Goal: Task Accomplishment & Management: Manage account settings

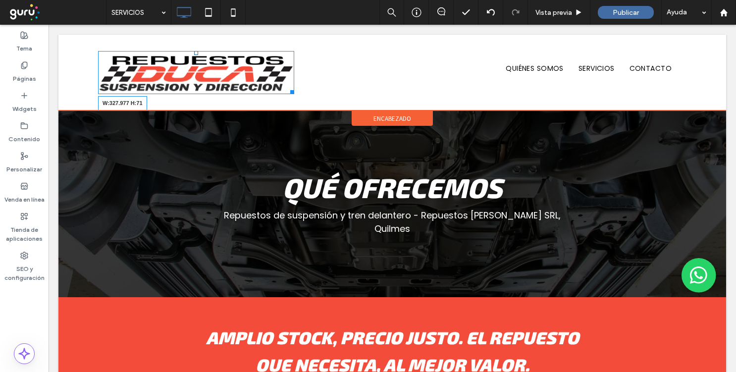
drag, startPoint x: 289, startPoint y: 90, endPoint x: 273, endPoint y: 85, distance: 17.6
click at [287, 87] on div at bounding box center [290, 90] width 7 height 7
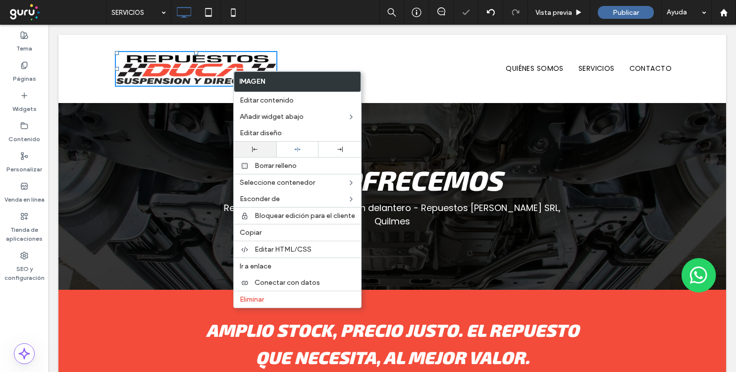
click at [258, 148] on div at bounding box center [255, 149] width 33 height 5
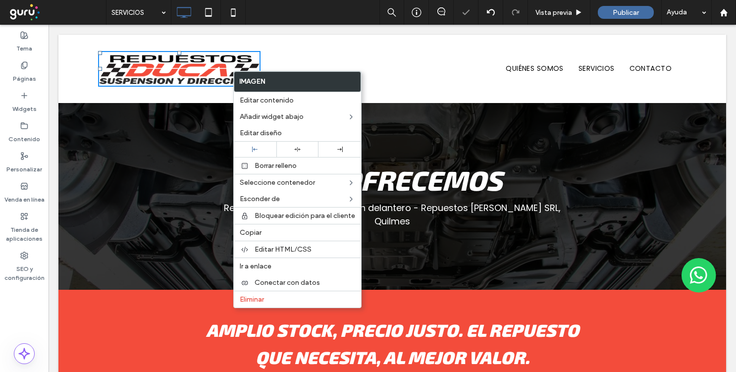
click at [80, 85] on div "Click To Paste QUIÉNES SOMOS SERVICIOS CONTACTO Click To Paste encabezado" at bounding box center [392, 69] width 668 height 68
click at [76, 79] on div "Click To Paste QUIÉNES SOMOS SERVICIOS CONTACTO Click To Paste encabezado" at bounding box center [392, 69] width 668 height 68
click at [292, 53] on div "Click To Paste" at bounding box center [196, 69] width 196 height 36
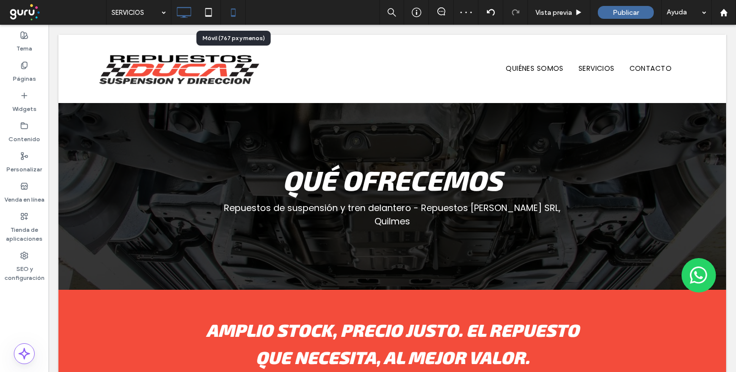
click at [239, 13] on icon at bounding box center [233, 12] width 20 height 20
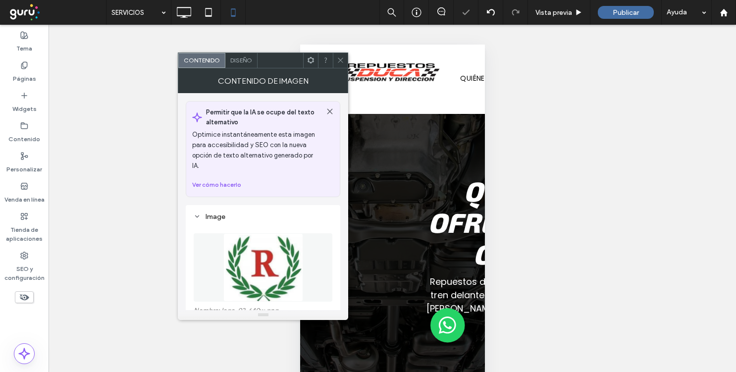
click at [274, 233] on img at bounding box center [262, 267] width 79 height 68
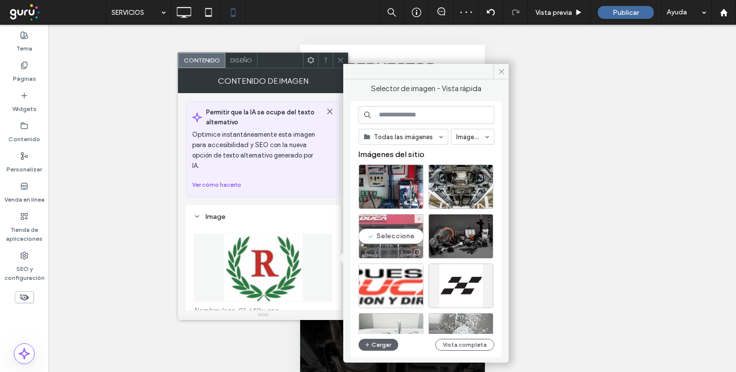
scroll to position [8, 0]
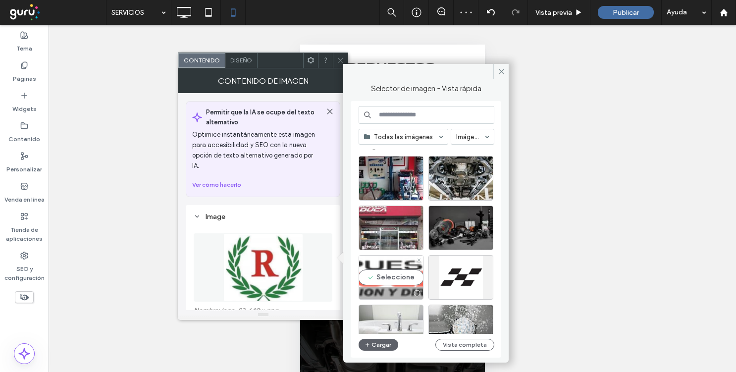
click at [391, 274] on div "Seleccione" at bounding box center [391, 277] width 65 height 45
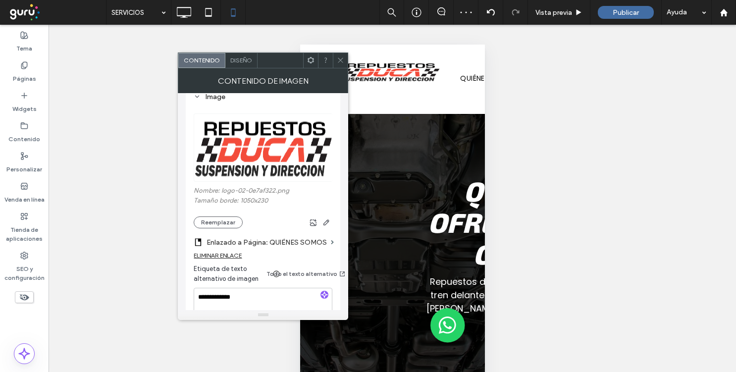
scroll to position [125, 0]
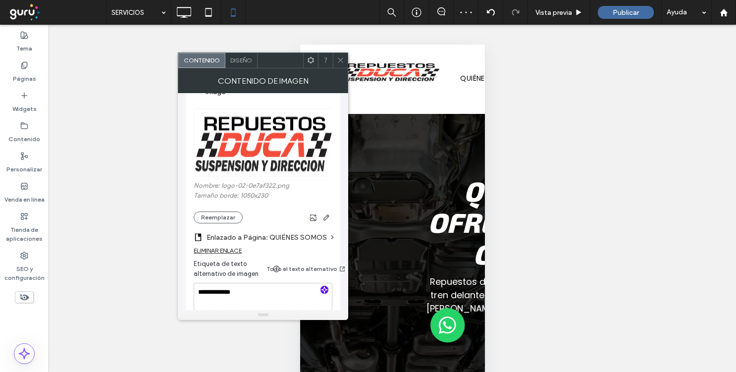
click at [322, 286] on icon "button" at bounding box center [324, 289] width 7 height 7
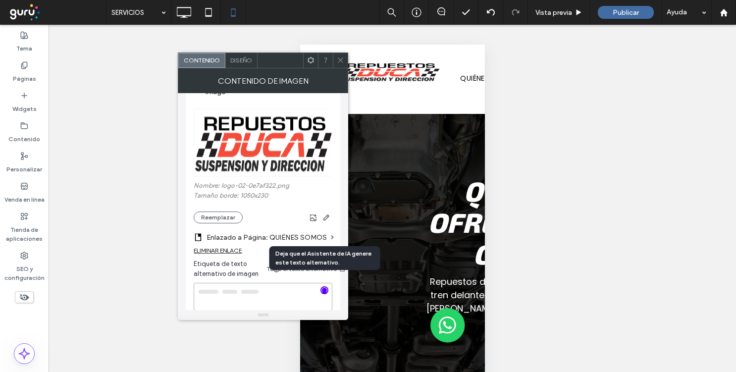
type textarea "**********"
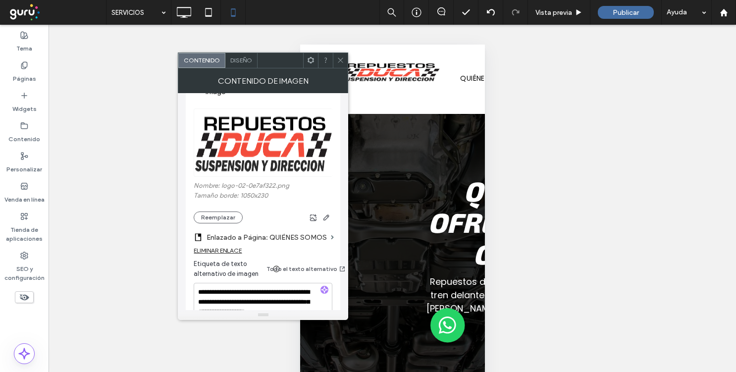
click at [340, 60] on use at bounding box center [340, 60] width 5 height 5
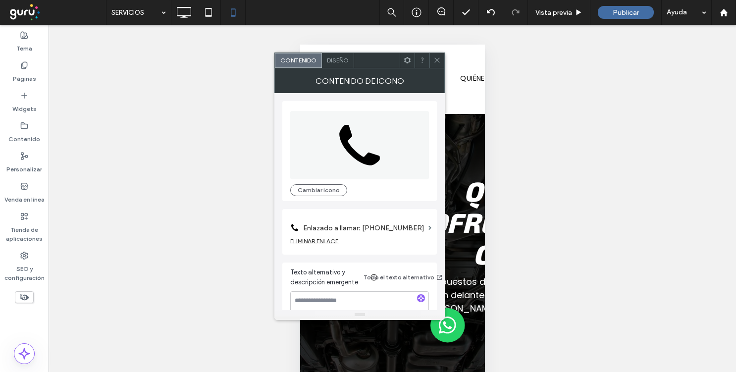
click at [407, 229] on label "Enlazado a llamar: [PHONE_NUMBER]" at bounding box center [363, 228] width 121 height 18
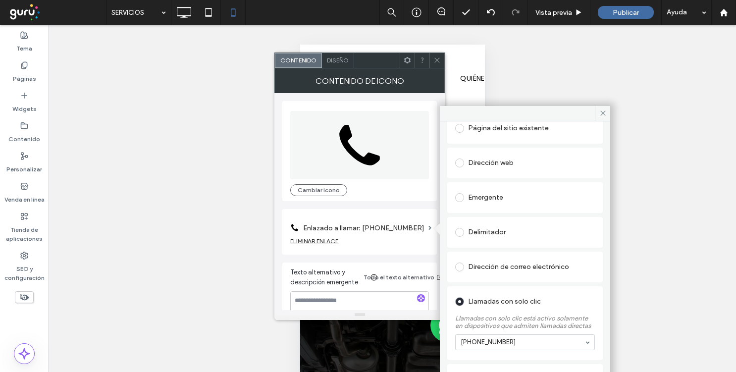
scroll to position [94, 0]
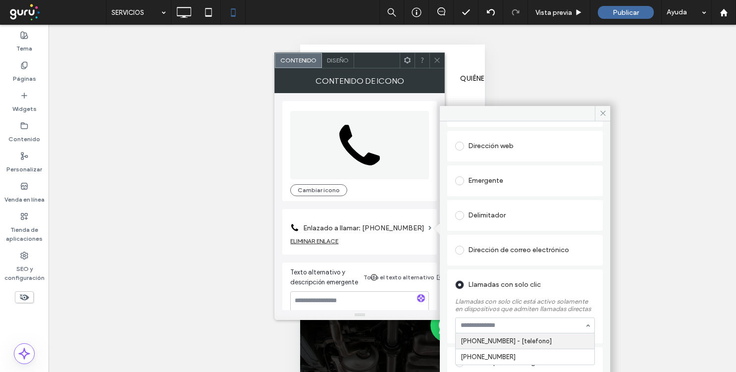
paste input "**********"
type input "**********"
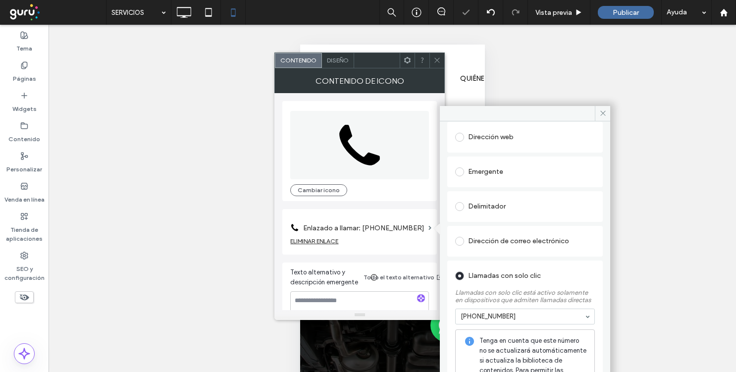
click at [435, 61] on icon at bounding box center [437, 59] width 7 height 7
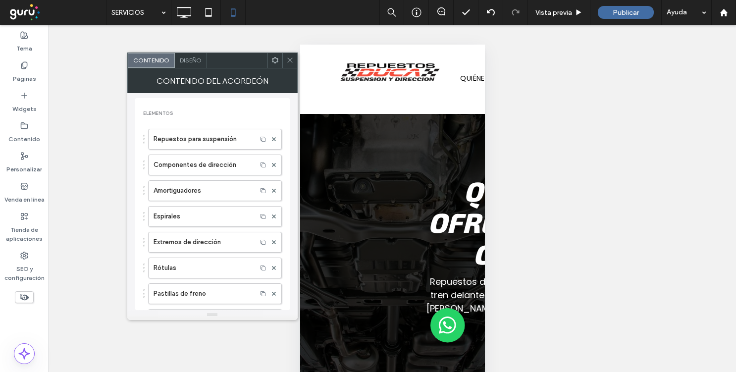
click at [192, 64] on div "Diseño" at bounding box center [191, 60] width 32 height 15
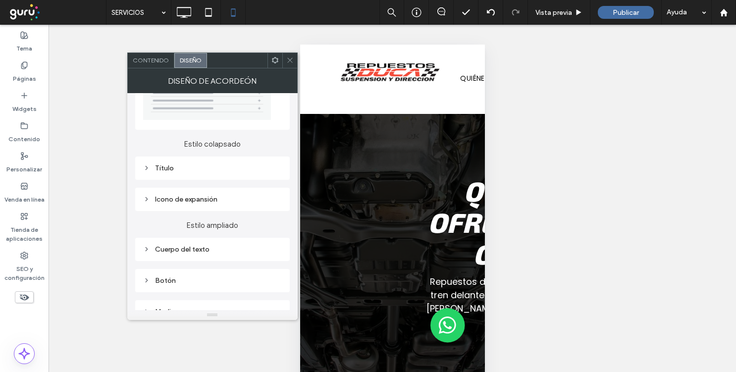
scroll to position [75, 0]
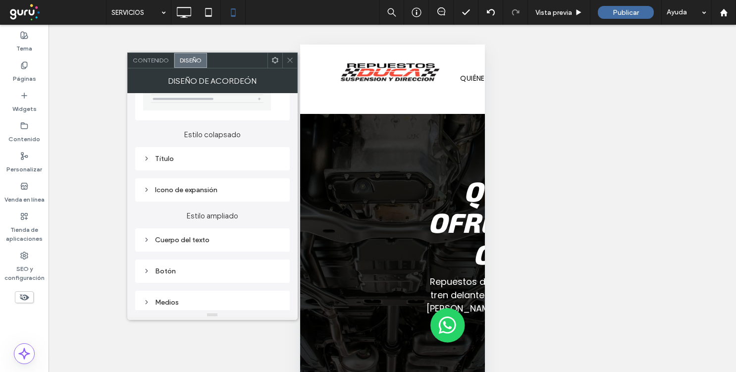
click at [211, 163] on div "Título" at bounding box center [212, 158] width 139 height 13
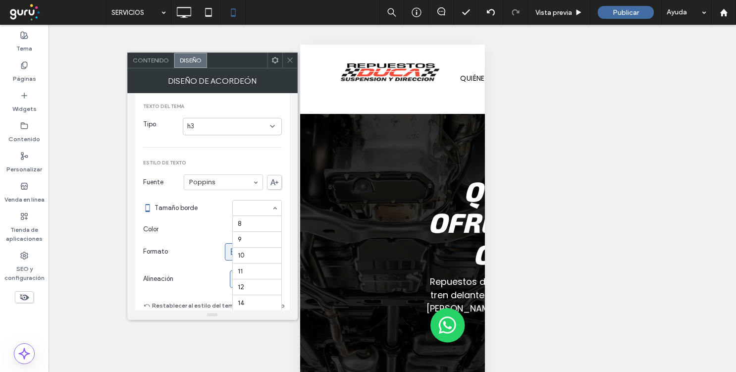
scroll to position [98, 0]
click at [292, 58] on icon at bounding box center [289, 59] width 7 height 7
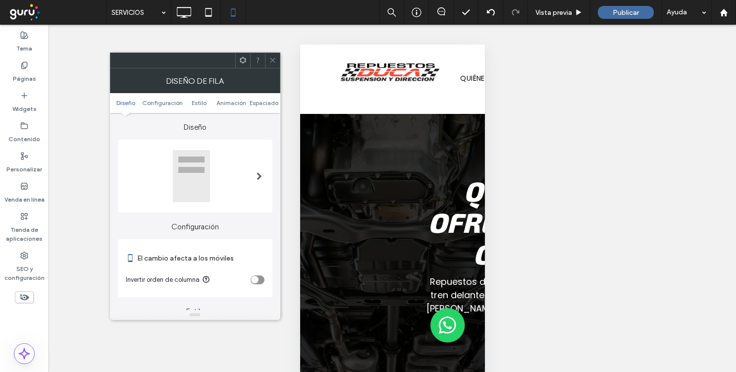
click at [269, 57] on icon at bounding box center [272, 59] width 7 height 7
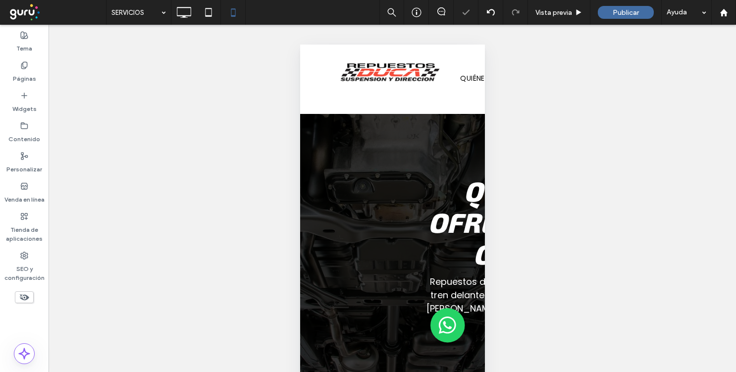
scroll to position [38, 0]
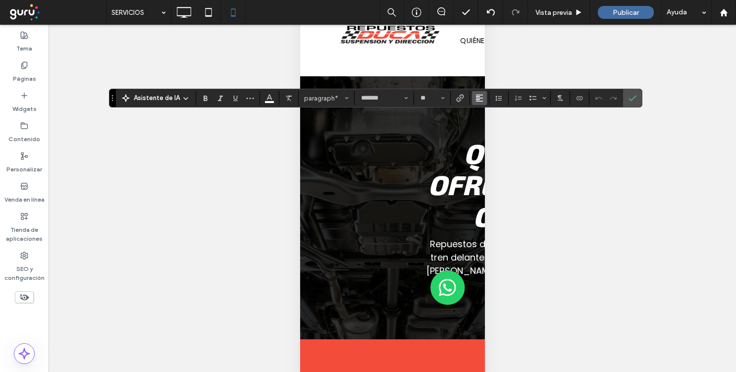
click at [472, 97] on button "Alineación" at bounding box center [479, 98] width 15 height 14
click at [491, 129] on div "ui.textEditor.alignment.center" at bounding box center [489, 129] width 13 height 8
click at [634, 91] on span "Confirmar" at bounding box center [633, 98] width 8 height 17
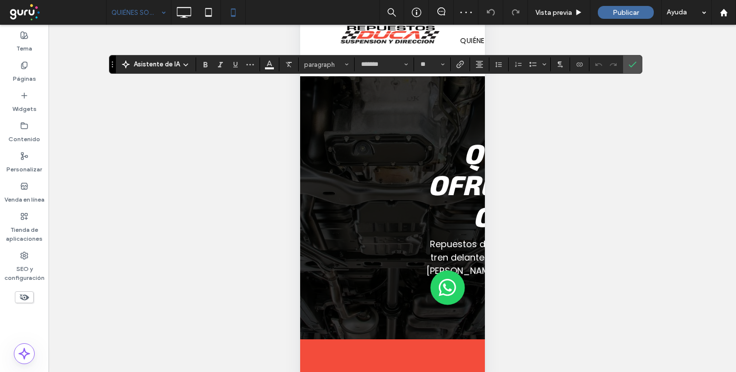
type input "*****"
click at [626, 63] on label "Confirmar" at bounding box center [632, 64] width 15 height 18
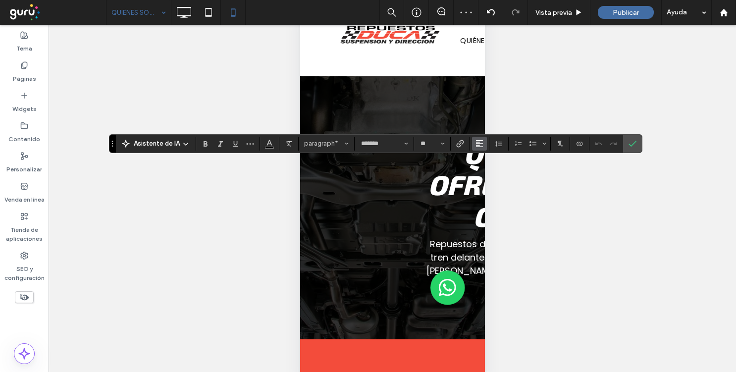
click at [474, 143] on button "Alineación" at bounding box center [479, 144] width 15 height 14
click at [483, 176] on icon "ui.textEditor.alignment.center" at bounding box center [487, 174] width 8 height 8
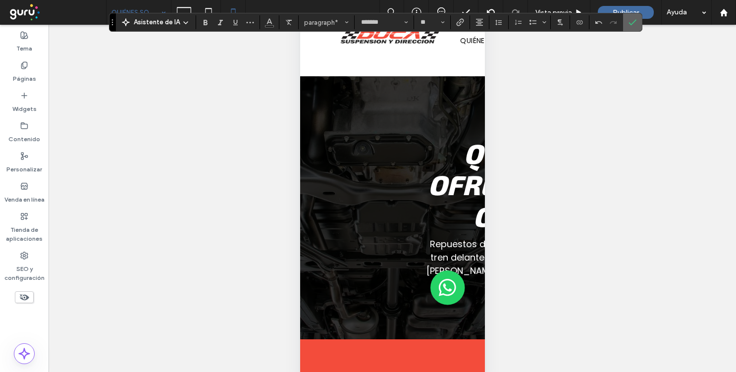
click at [629, 20] on icon "Confirmar" at bounding box center [633, 22] width 8 height 8
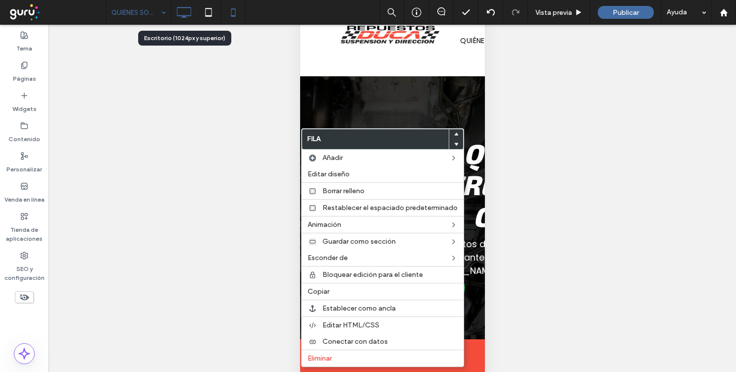
click at [175, 10] on icon at bounding box center [184, 12] width 20 height 20
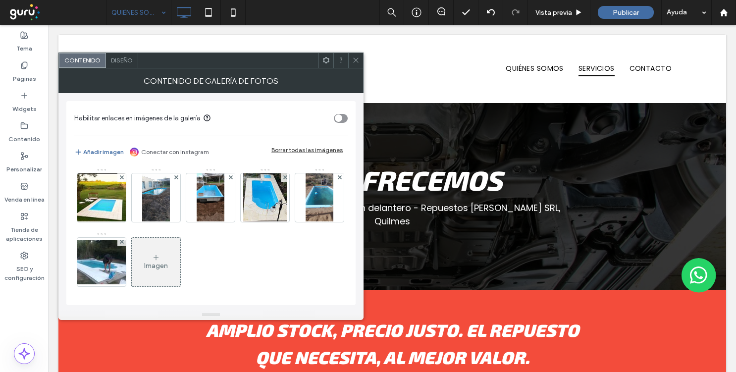
click at [296, 151] on div "Borrar todas las imágenes" at bounding box center [307, 149] width 71 height 7
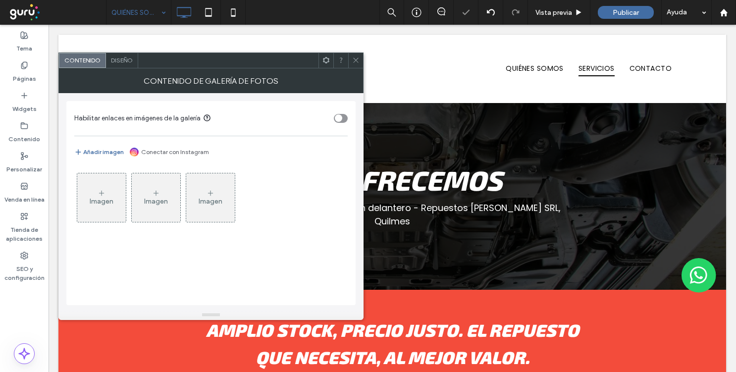
click at [102, 208] on div "Imagen" at bounding box center [101, 197] width 49 height 47
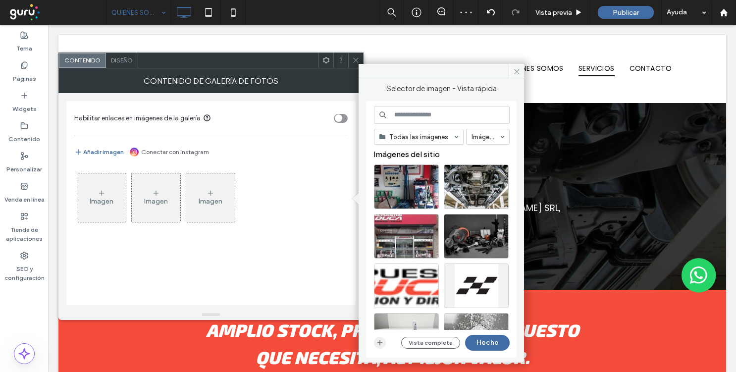
click at [380, 342] on use "button" at bounding box center [380, 342] width 5 height 5
click at [517, 73] on icon at bounding box center [516, 71] width 7 height 7
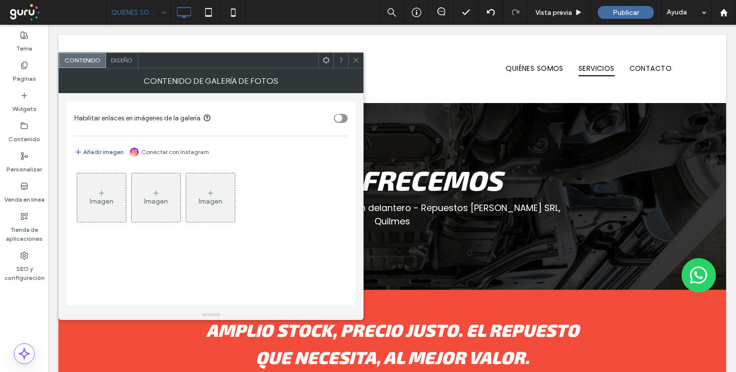
click at [353, 65] on span at bounding box center [355, 60] width 7 height 15
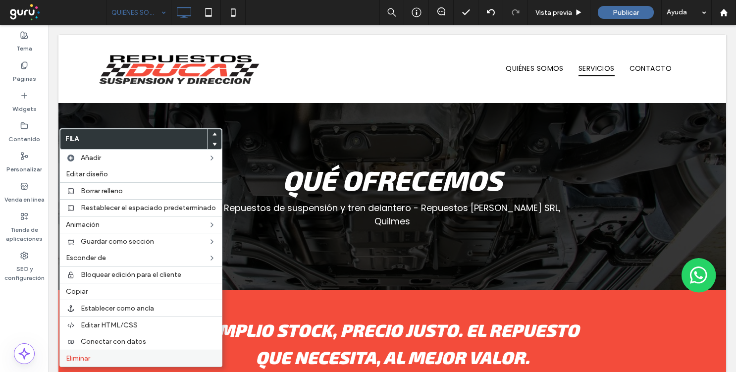
click at [114, 359] on label "Eliminar" at bounding box center [141, 358] width 150 height 8
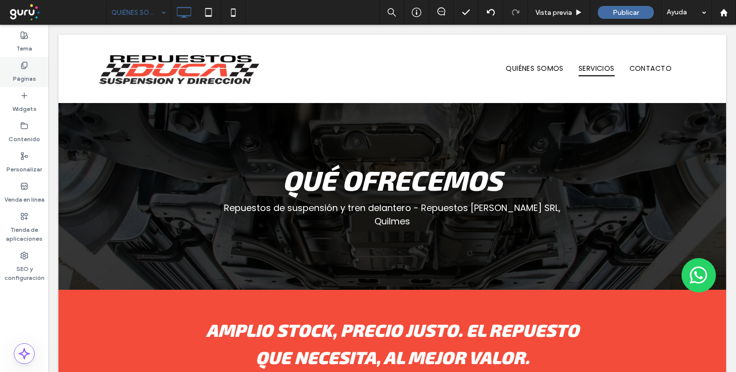
click at [28, 67] on icon at bounding box center [24, 65] width 8 height 8
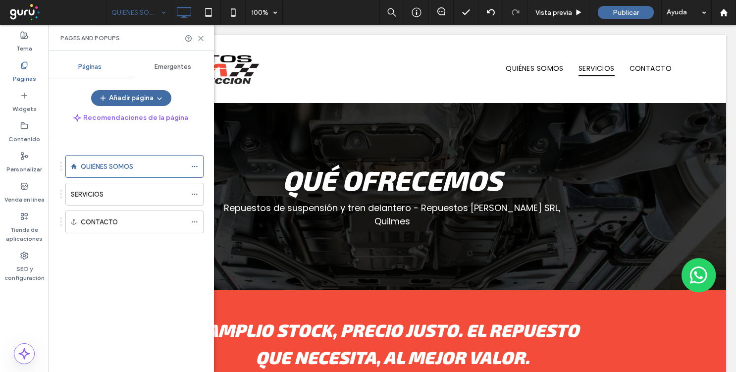
click at [160, 68] on span "Emergentes" at bounding box center [173, 67] width 37 height 8
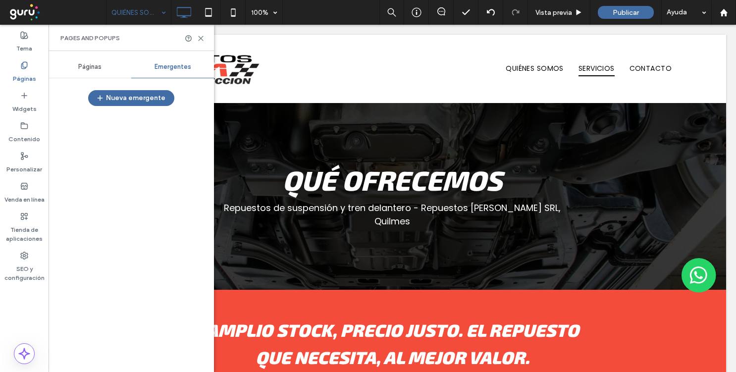
click at [83, 74] on div "Páginas" at bounding box center [90, 67] width 83 height 22
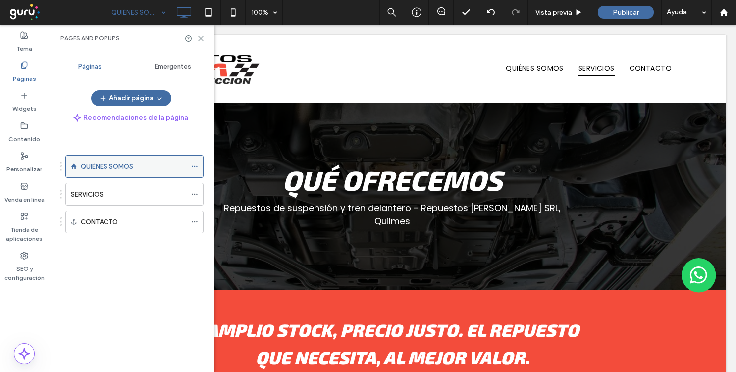
click at [196, 166] on use at bounding box center [194, 166] width 5 height 1
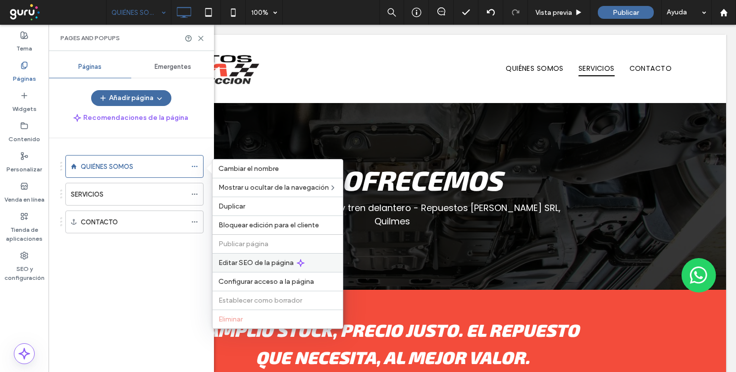
click at [266, 263] on span "Editar SEO de la página" at bounding box center [256, 263] width 75 height 8
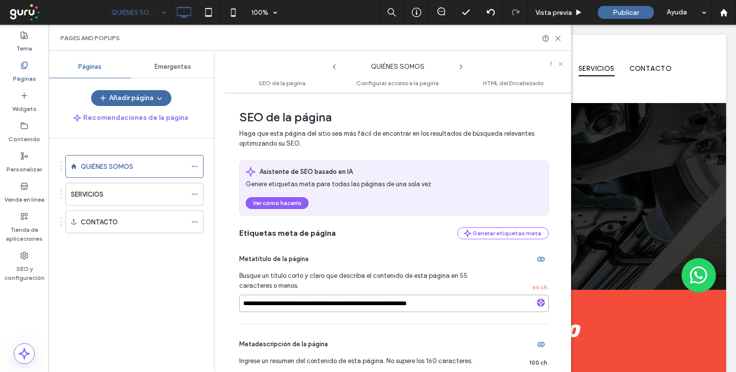
click at [361, 301] on input "**********" at bounding box center [394, 303] width 310 height 17
paste input
type input "**********"
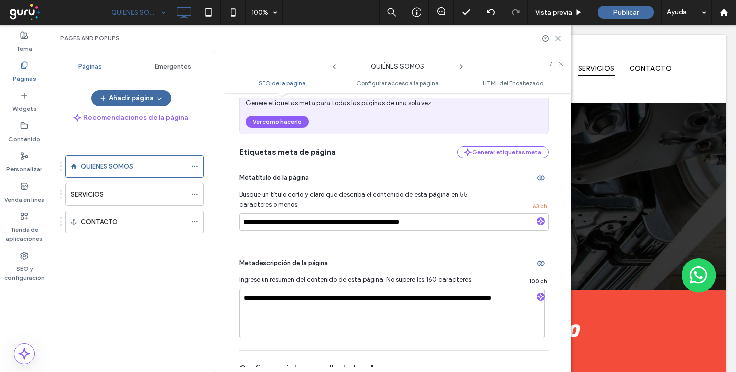
scroll to position [144, 0]
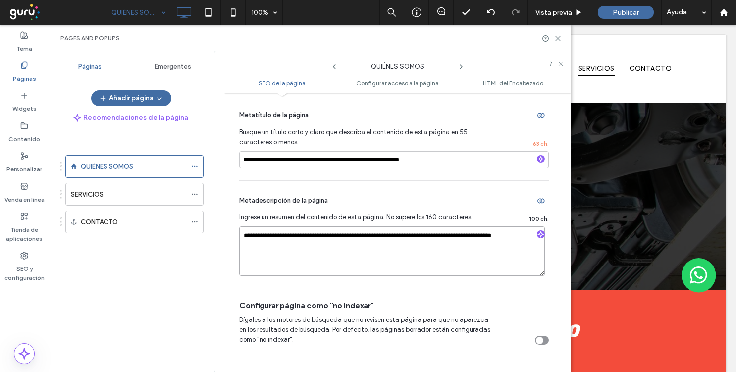
click at [299, 248] on textarea "**********" at bounding box center [392, 251] width 306 height 50
paste textarea
type textarea "**********"
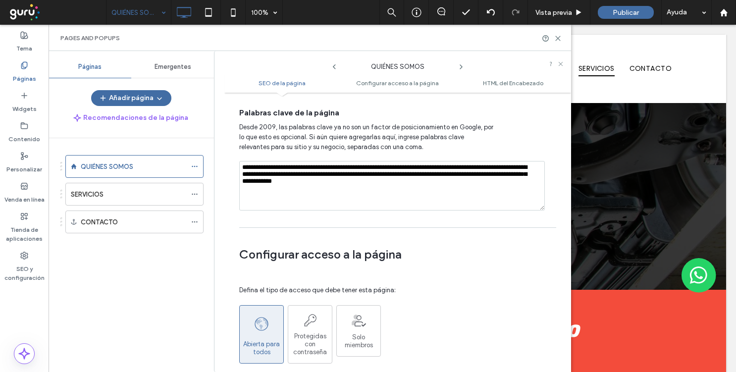
scroll to position [633, 0]
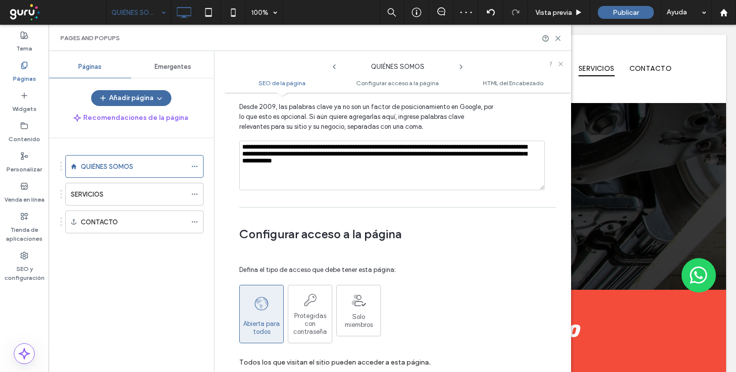
click at [356, 141] on textarea "**********" at bounding box center [392, 166] width 306 height 50
paste textarea
type textarea "**********"
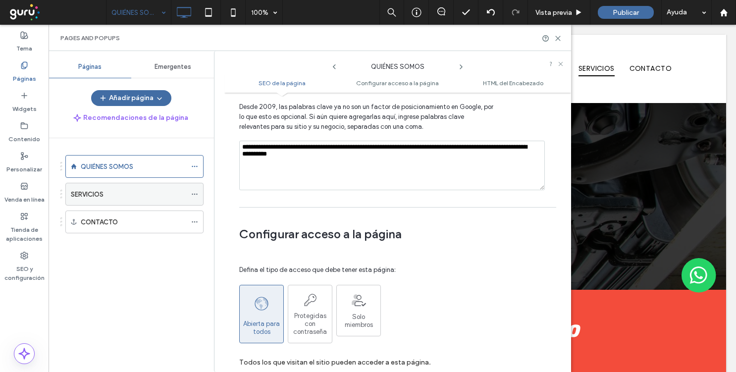
click at [195, 191] on icon at bounding box center [194, 194] width 7 height 7
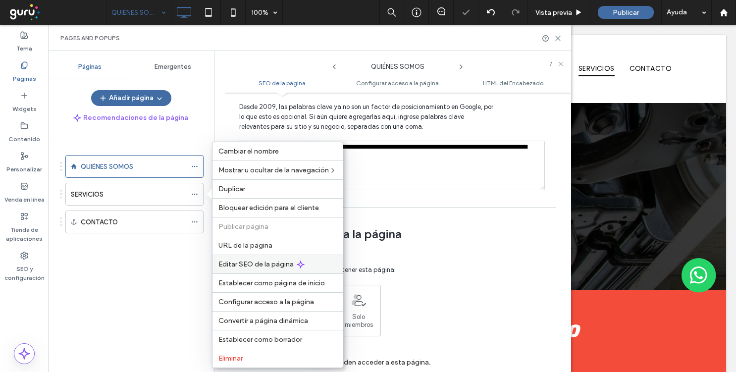
click at [252, 264] on span "Editar SEO de la página" at bounding box center [256, 264] width 75 height 8
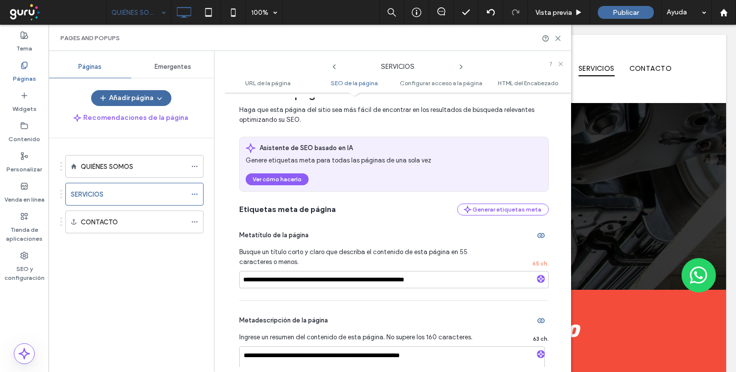
scroll to position [195, 0]
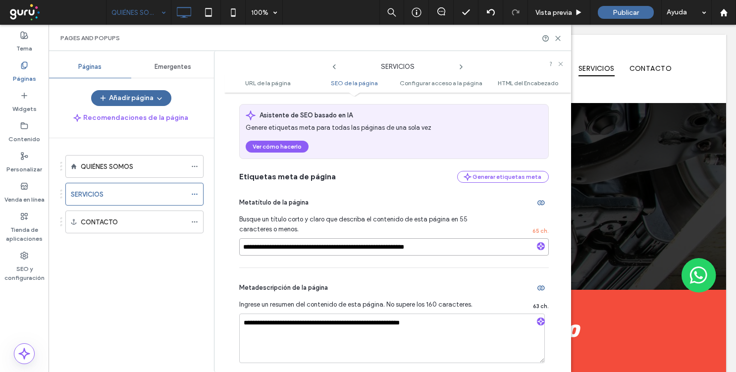
click at [351, 245] on input "**********" at bounding box center [394, 246] width 310 height 17
paste input "*****"
type input "**********"
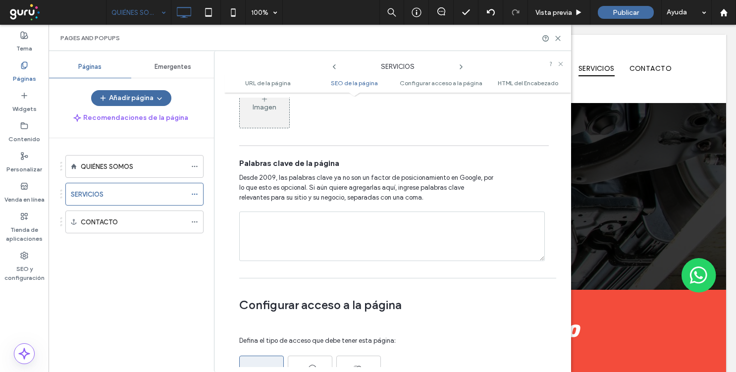
scroll to position [642, 0]
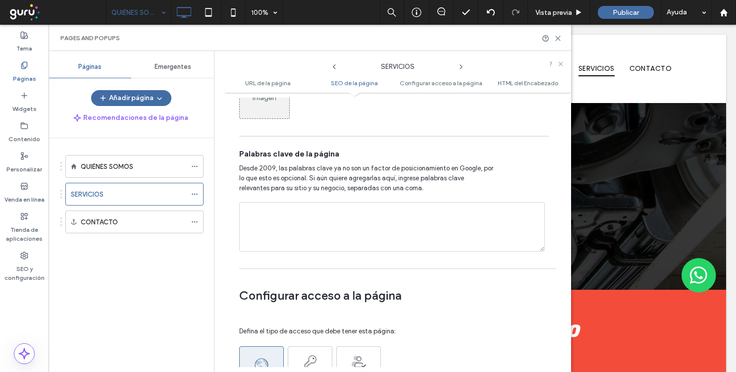
click at [390, 222] on textarea at bounding box center [392, 227] width 306 height 50
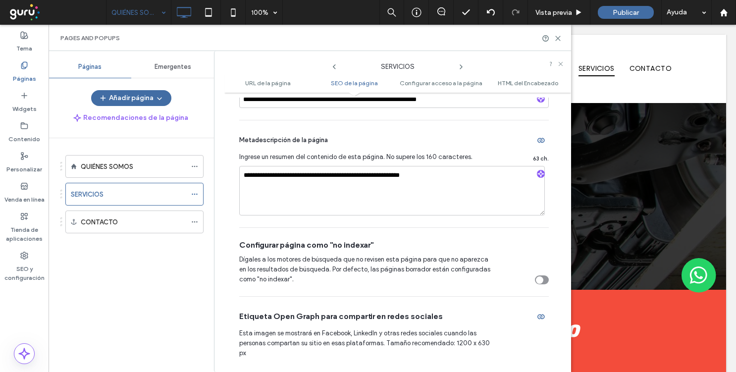
scroll to position [341, 0]
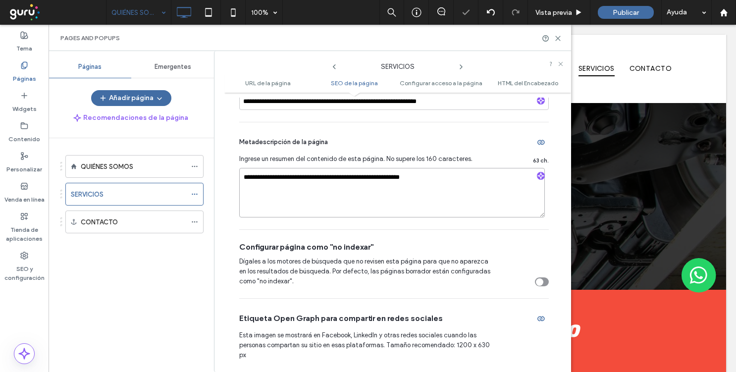
click at [384, 196] on textarea "**********" at bounding box center [392, 193] width 306 height 50
paste textarea "*******"
type textarea "**********"
click at [28, 123] on div "Contenido" at bounding box center [24, 132] width 49 height 30
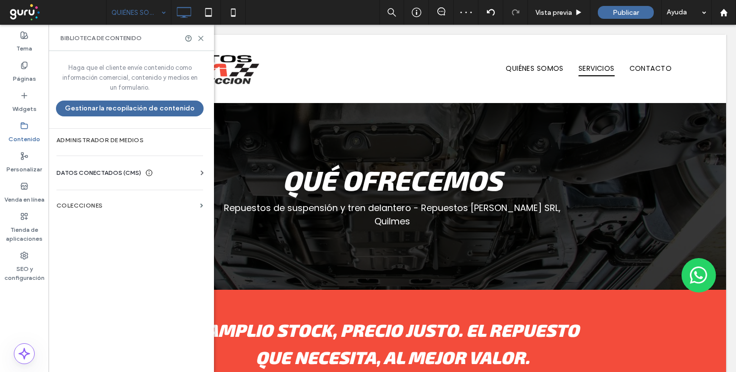
click at [119, 157] on div "Haga que el cliente envíe contenido como información comercial, contenido y med…" at bounding box center [130, 210] width 163 height 319
click at [119, 141] on label "Administrador de medios" at bounding box center [129, 140] width 147 height 7
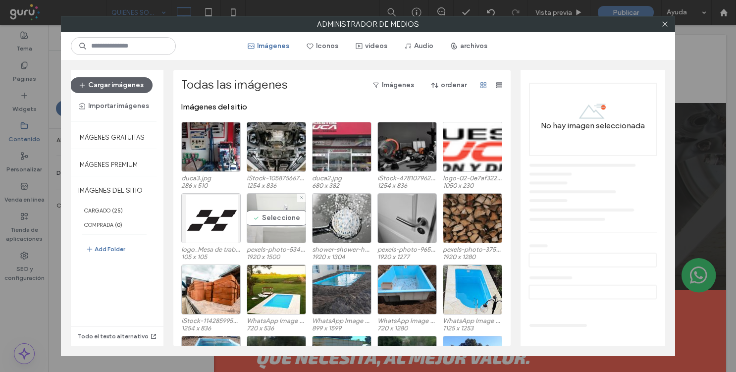
click at [271, 221] on div "Seleccione" at bounding box center [276, 218] width 59 height 50
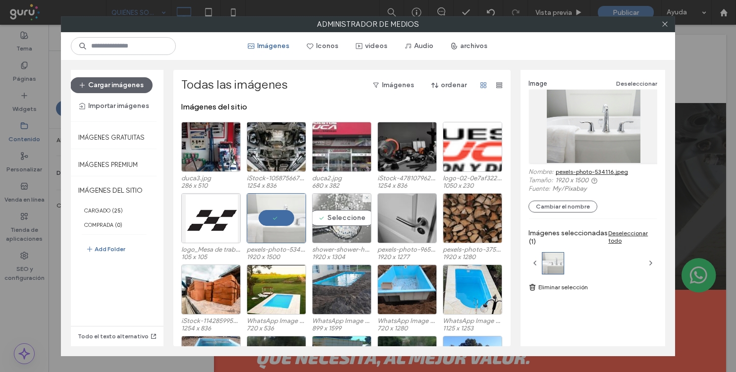
click at [344, 230] on div "Seleccione" at bounding box center [341, 218] width 59 height 50
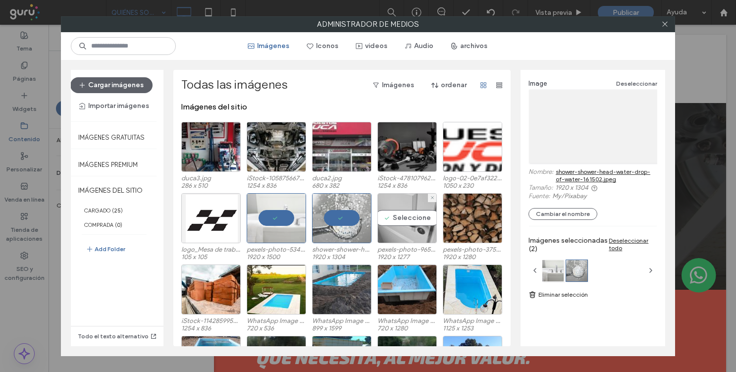
click at [427, 226] on div "Seleccione" at bounding box center [407, 218] width 59 height 50
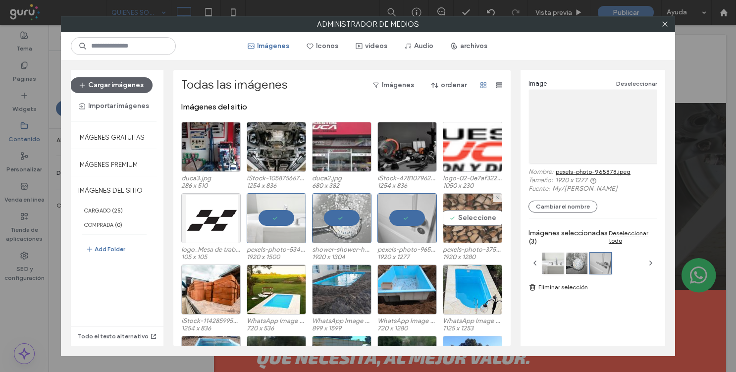
click at [462, 226] on div "Seleccione" at bounding box center [472, 218] width 59 height 50
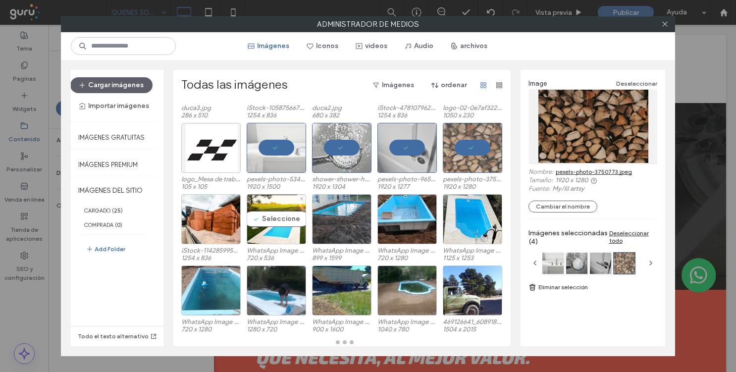
scroll to position [70, 0]
click at [199, 207] on div "Imágenes del sitio duca3.jpg 286 x 510 iStock-1058756670.jpeg 1254 x 836 duca2.…" at bounding box center [344, 224] width 327 height 244
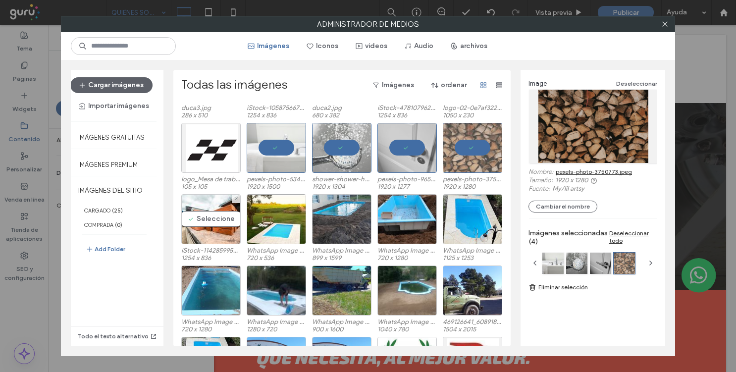
click at [209, 247] on label "iStock-1142859950.jpg" at bounding box center [210, 250] width 59 height 7
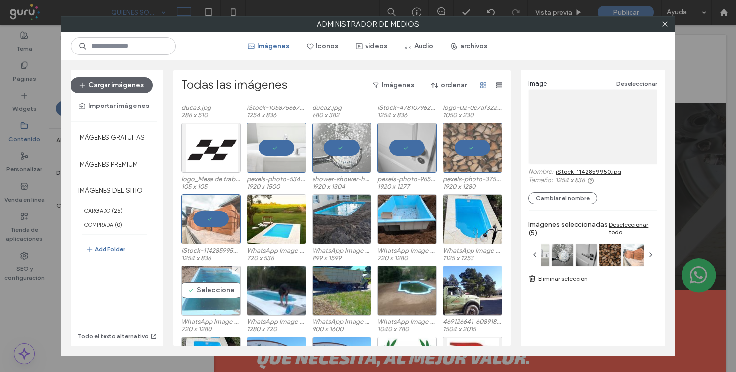
click at [204, 291] on div "Seleccione" at bounding box center [210, 291] width 59 height 50
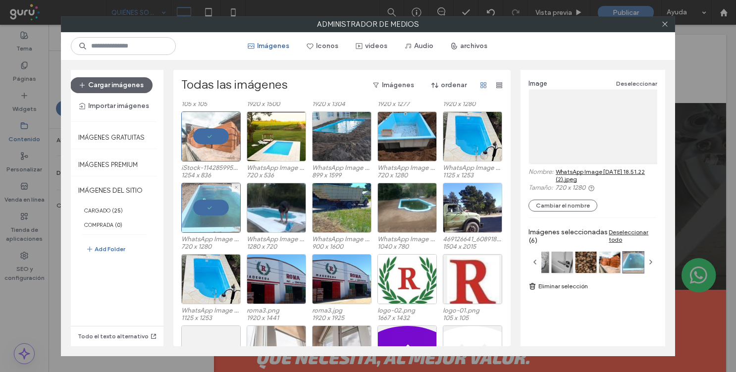
scroll to position [202, 0]
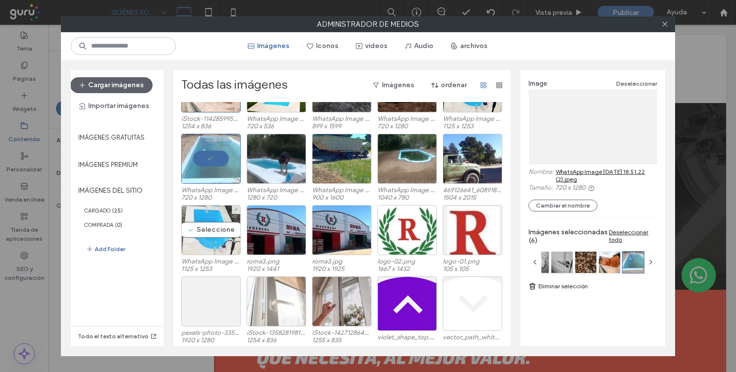
click at [197, 238] on div "Seleccione" at bounding box center [210, 230] width 59 height 50
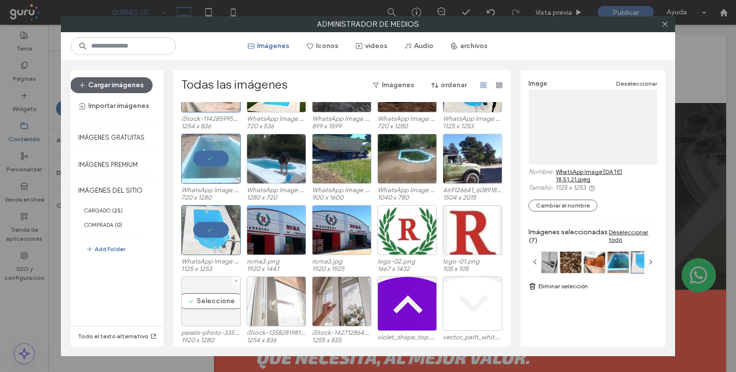
click at [197, 313] on div "Seleccione" at bounding box center [210, 302] width 59 height 50
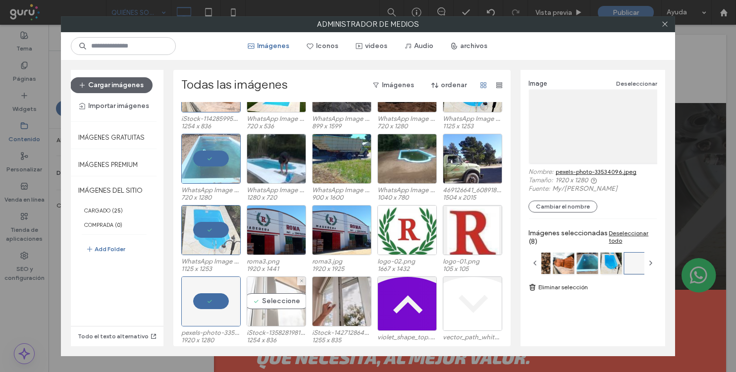
click at [270, 309] on div "Seleccione" at bounding box center [276, 302] width 59 height 50
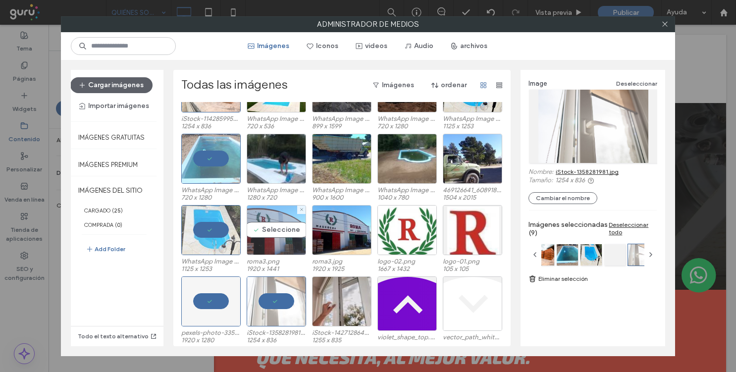
click at [270, 237] on div "Seleccione" at bounding box center [276, 230] width 59 height 50
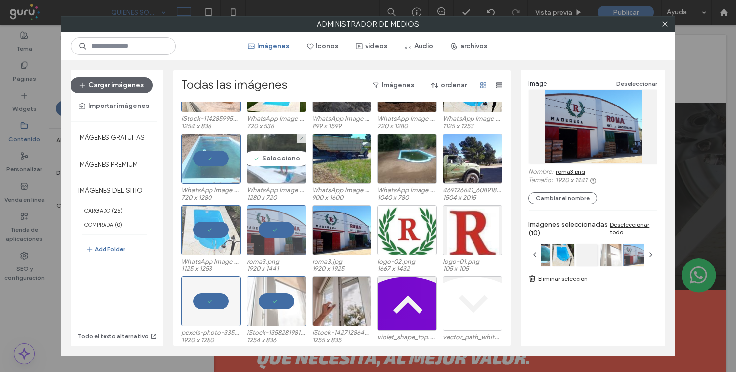
click at [267, 153] on div "Seleccione" at bounding box center [276, 159] width 59 height 50
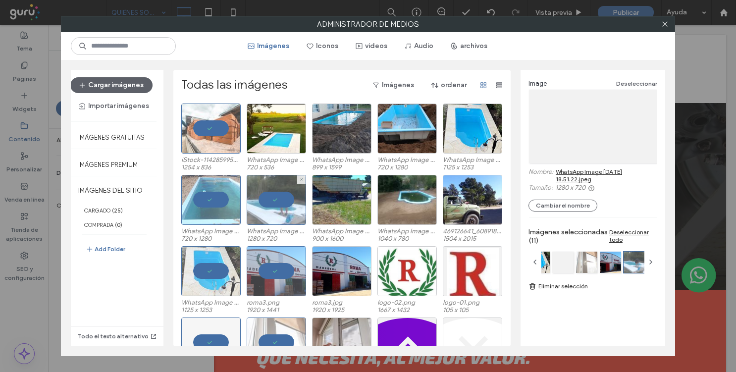
scroll to position [127, 0]
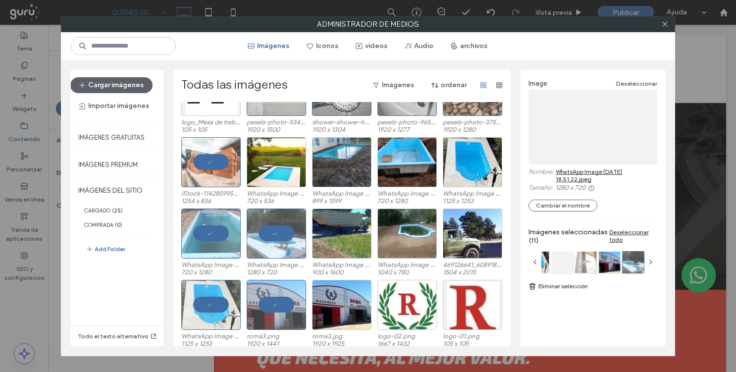
click at [267, 152] on div "Imágenes del sitio duca3.jpg 286 x 510 iStock-1058756670.jpeg 1254 x 836 duca2.…" at bounding box center [344, 224] width 327 height 244
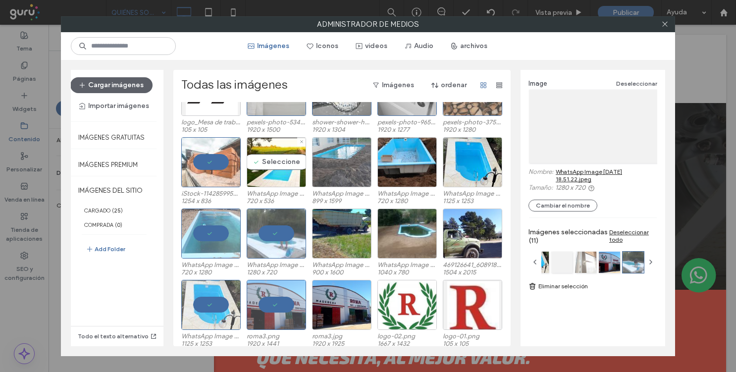
click at [334, 153] on div at bounding box center [341, 162] width 59 height 50
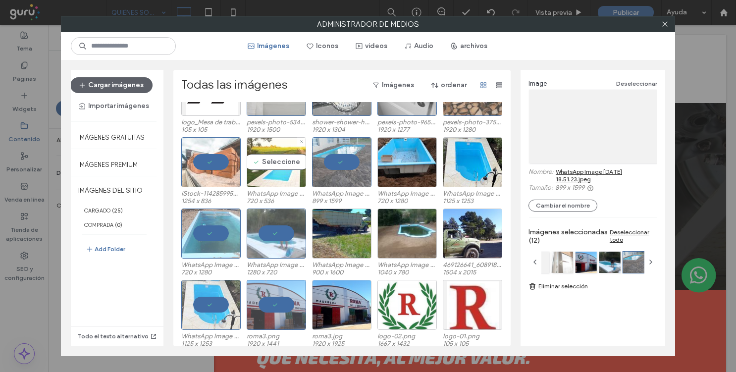
click at [276, 174] on div "Seleccione" at bounding box center [276, 162] width 59 height 50
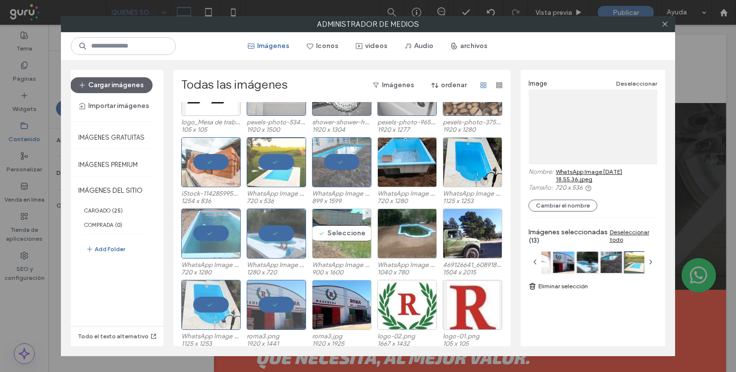
click at [323, 222] on div "Seleccione" at bounding box center [341, 234] width 59 height 50
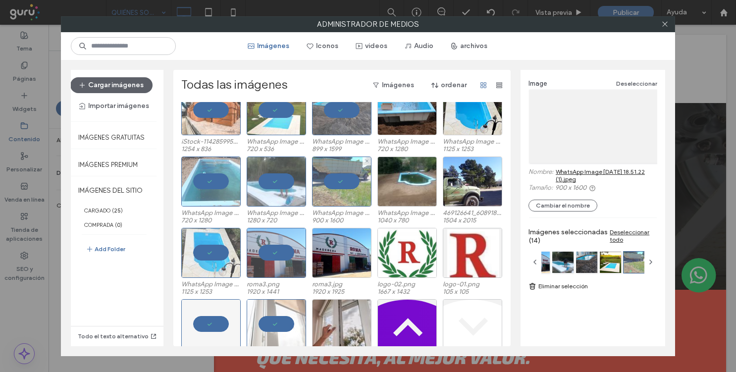
scroll to position [201, 0]
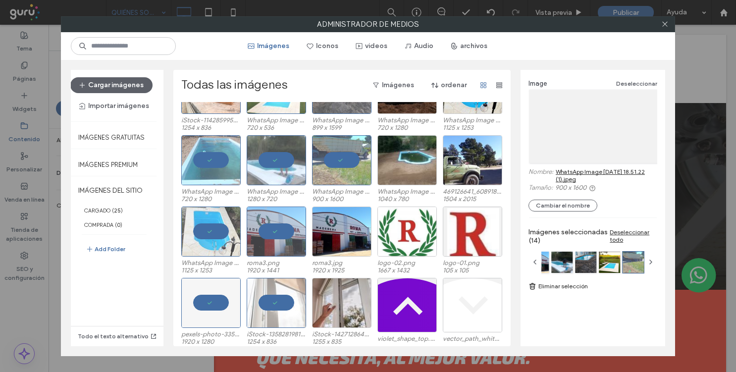
click at [323, 222] on div "Imágenes del sitio duca3.jpg 286 x 510 iStock-1058756670.jpeg 1254 x 836 duca2.…" at bounding box center [344, 224] width 327 height 244
click at [338, 301] on div "Seleccione" at bounding box center [341, 303] width 59 height 50
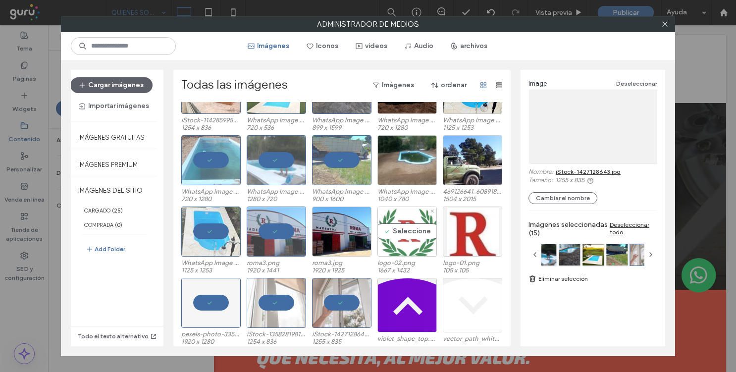
click at [378, 239] on div "Seleccione" at bounding box center [407, 232] width 59 height 50
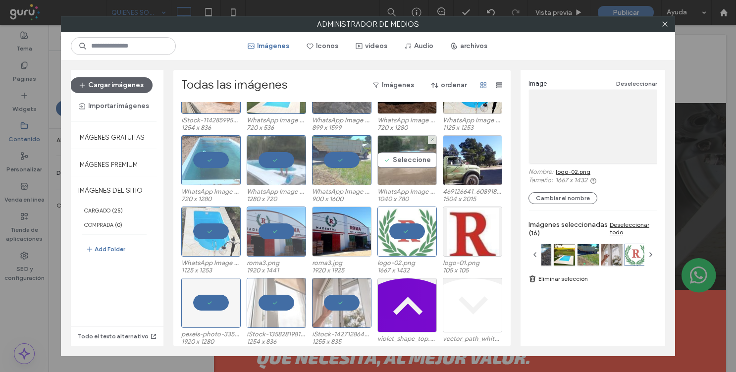
click at [391, 147] on div "Seleccione" at bounding box center [407, 160] width 59 height 50
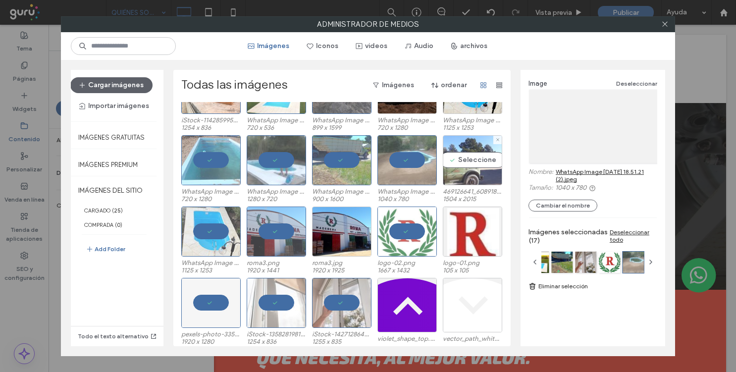
click at [474, 153] on div "Seleccione" at bounding box center [472, 160] width 59 height 50
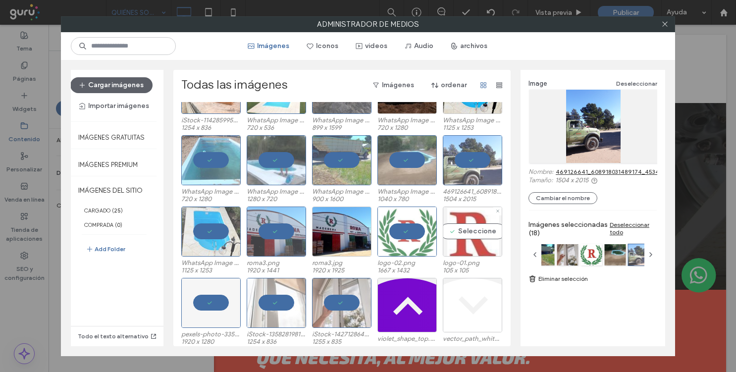
click at [474, 240] on div "Seleccione" at bounding box center [472, 232] width 59 height 50
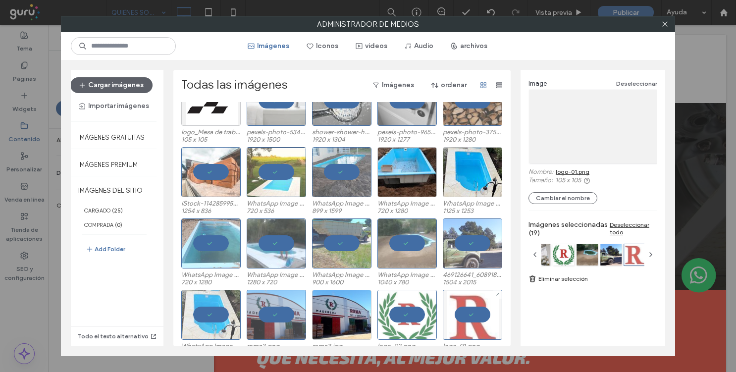
scroll to position [21, 0]
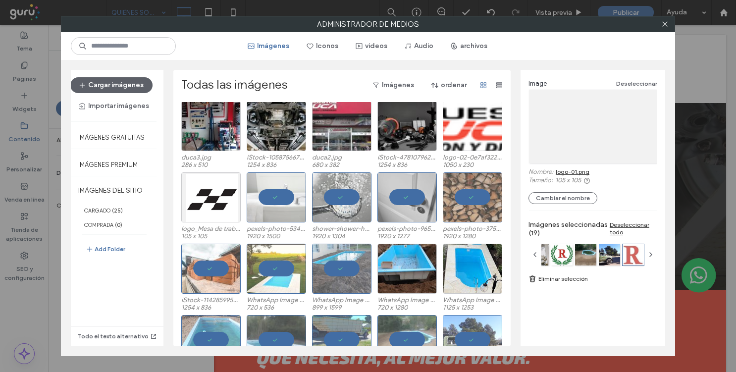
click at [474, 240] on div "logo_Mesa de trabajo 1.png 105 x 105 pexels-photo-534116.jpeg 1920 x 1500 showe…" at bounding box center [344, 207] width 327 height 71
click at [473, 268] on div "Seleccione" at bounding box center [472, 269] width 59 height 50
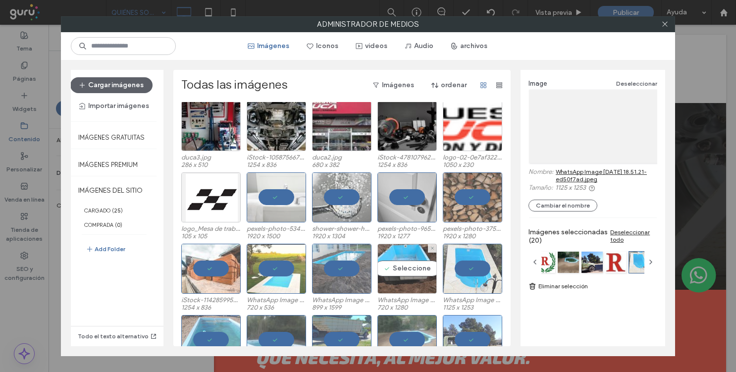
click at [411, 268] on div "Seleccione" at bounding box center [407, 269] width 59 height 50
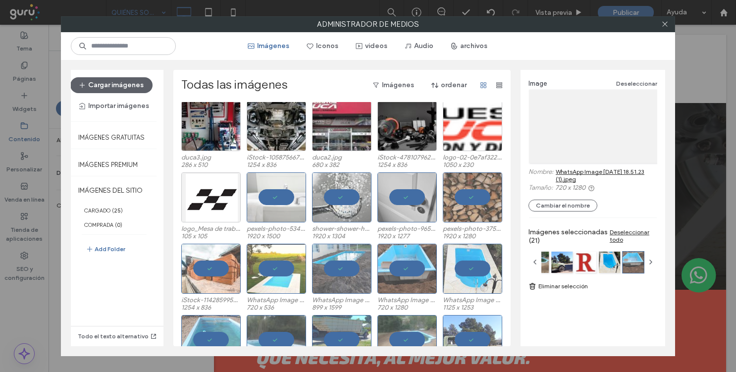
click at [545, 283] on link "Eliminar selección" at bounding box center [593, 286] width 129 height 10
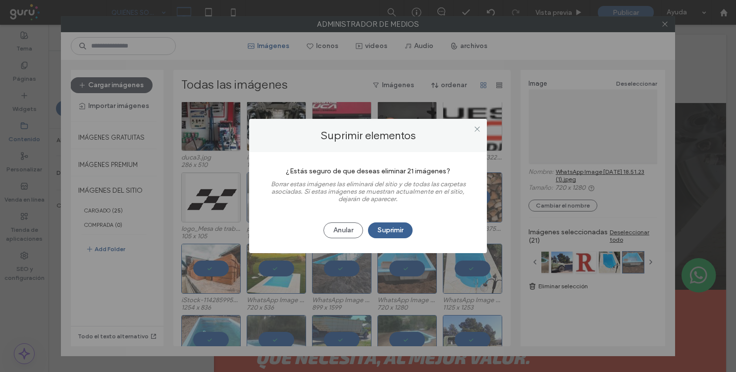
click at [397, 232] on button "Suprimir" at bounding box center [390, 230] width 45 height 16
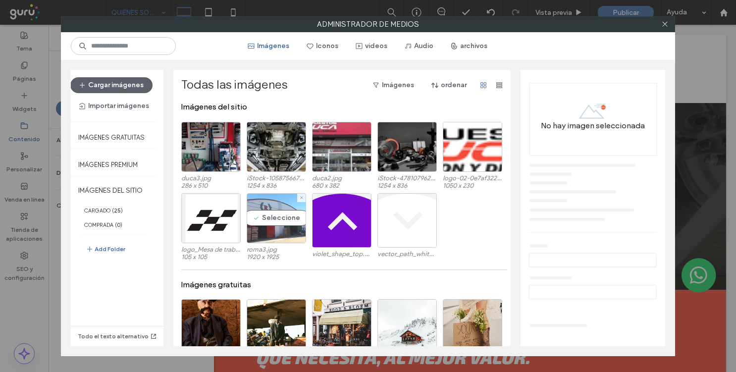
click at [270, 221] on div "Seleccione" at bounding box center [276, 218] width 59 height 50
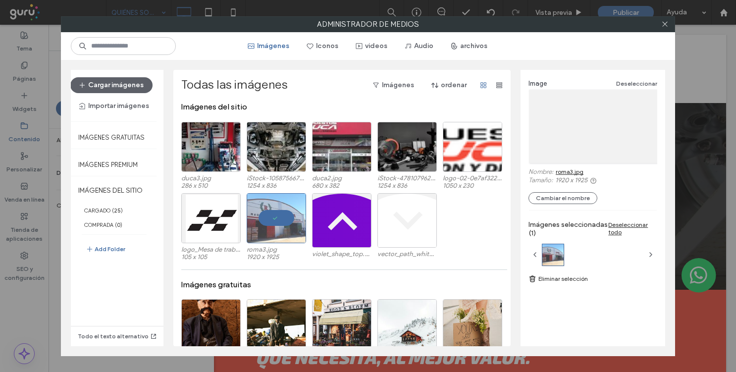
click at [547, 278] on link "Eliminar selección" at bounding box center [593, 279] width 129 height 10
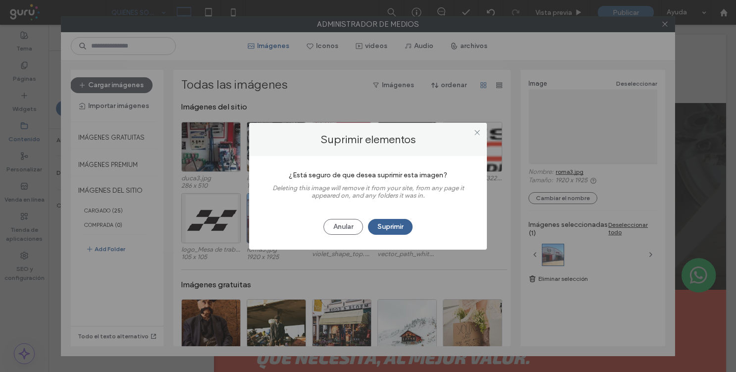
click at [393, 228] on button "Suprimir" at bounding box center [390, 227] width 45 height 16
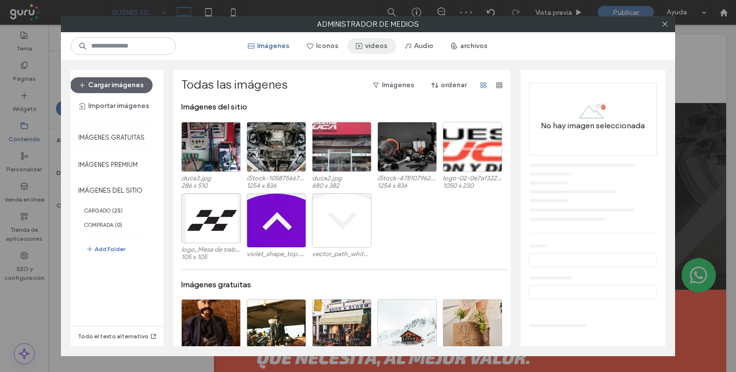
click at [365, 49] on button "videos" at bounding box center [371, 46] width 49 height 16
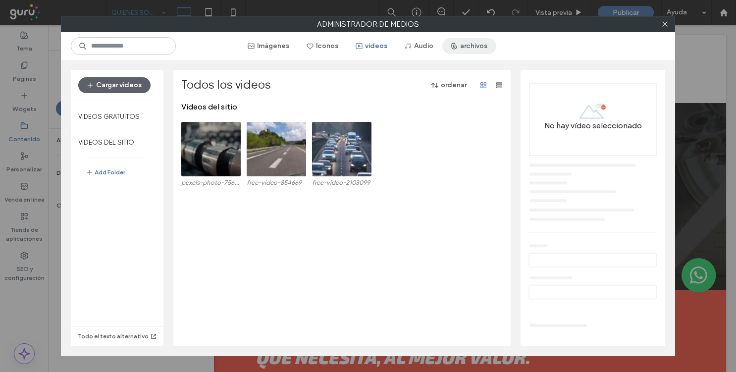
click at [477, 50] on button "archivos" at bounding box center [470, 46] width 54 height 16
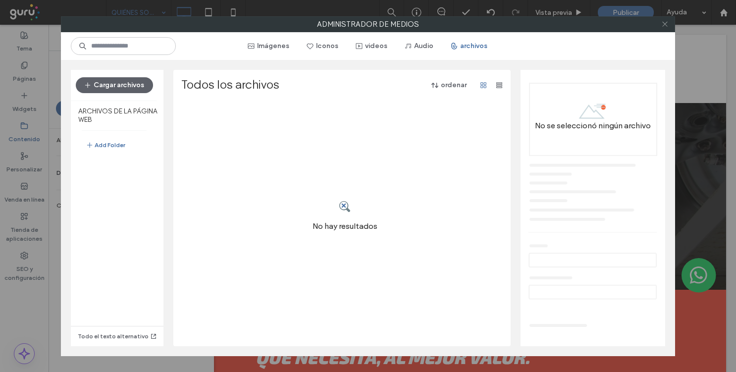
click at [668, 27] on icon at bounding box center [665, 23] width 7 height 7
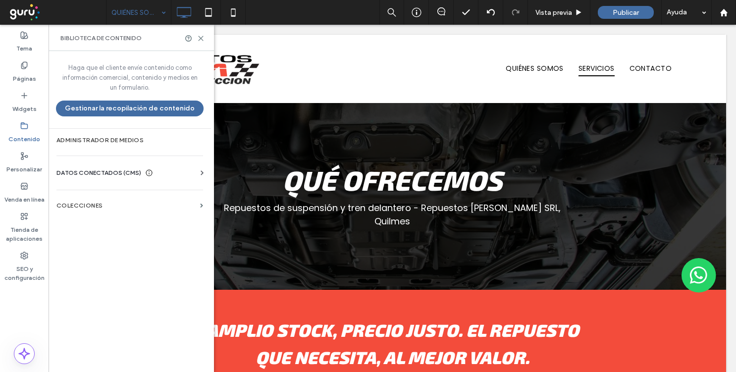
click at [86, 177] on span "DATOS CONECTADOS (CMS)" at bounding box center [98, 173] width 85 height 10
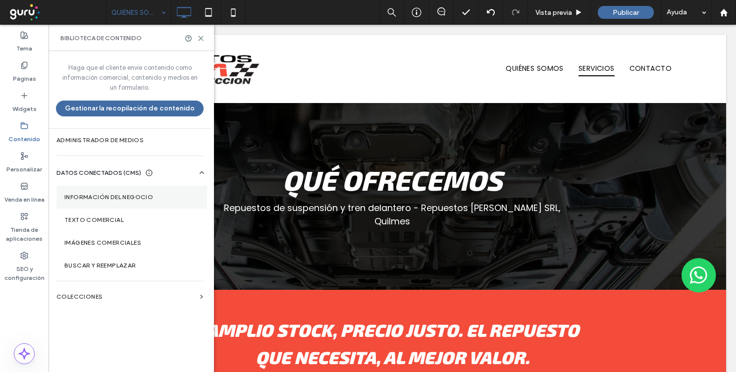
click at [138, 198] on label "Información del negocio" at bounding box center [131, 197] width 135 height 7
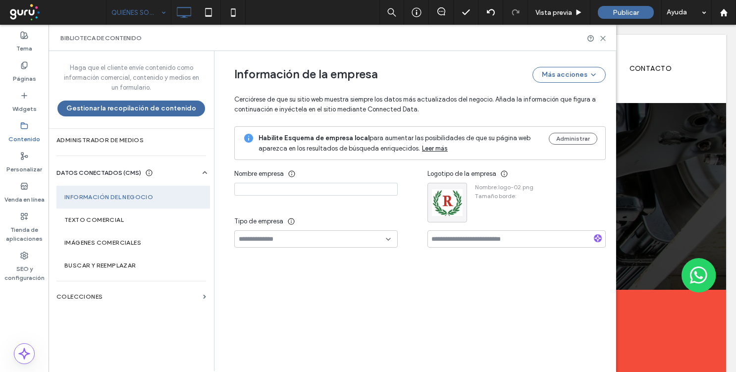
type input "**********"
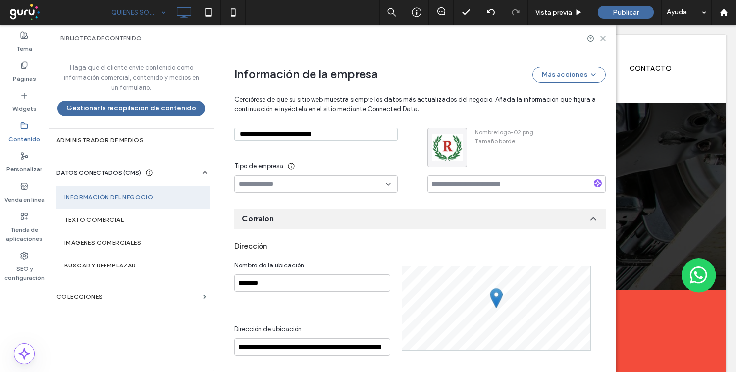
scroll to position [158, 0]
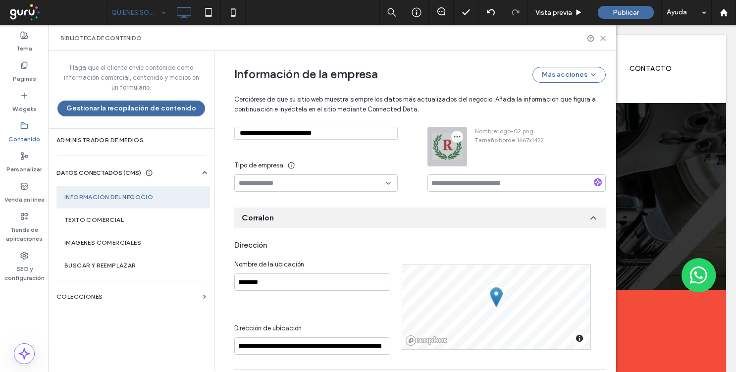
click at [455, 139] on icon "button" at bounding box center [457, 137] width 8 height 8
click at [474, 180] on span "Eliminar imagen" at bounding box center [491, 180] width 46 height 10
click at [353, 139] on input "**********" at bounding box center [316, 133] width 164 height 13
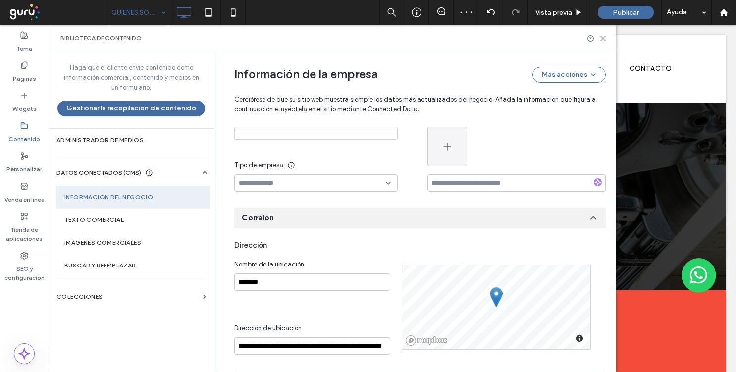
scroll to position [204, 0]
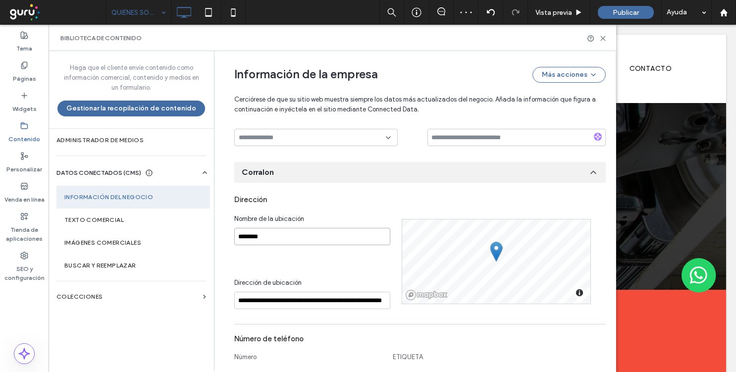
click at [314, 236] on input "********" at bounding box center [312, 236] width 156 height 17
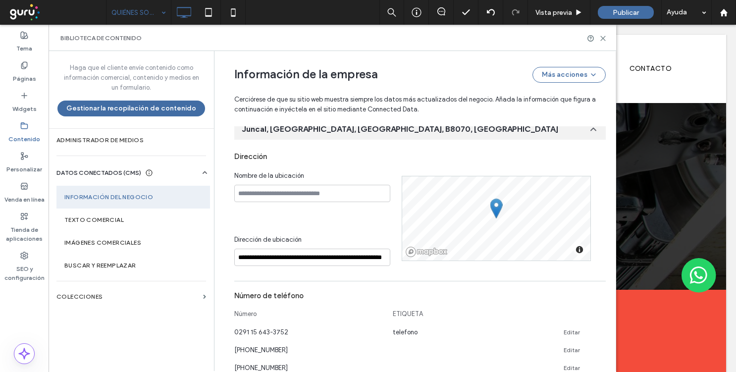
click at [256, 298] on section "Número de teléfono Número ETIQUETA [PHONE_NUMBER] telefono Editar [PHONE_NUMBER…" at bounding box center [420, 339] width 372 height 106
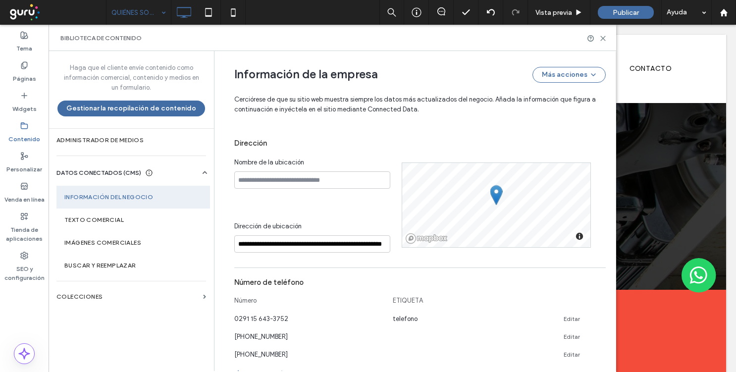
scroll to position [261, 0]
click at [272, 244] on input "**********" at bounding box center [312, 243] width 156 height 17
click at [600, 317] on use at bounding box center [602, 317] width 4 height 4
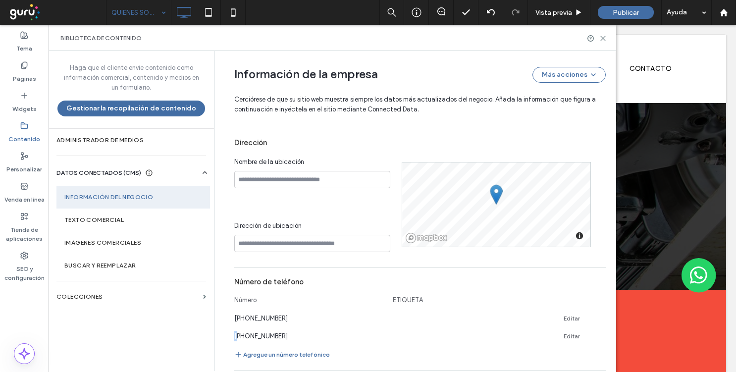
click at [600, 317] on use at bounding box center [602, 317] width 4 height 4
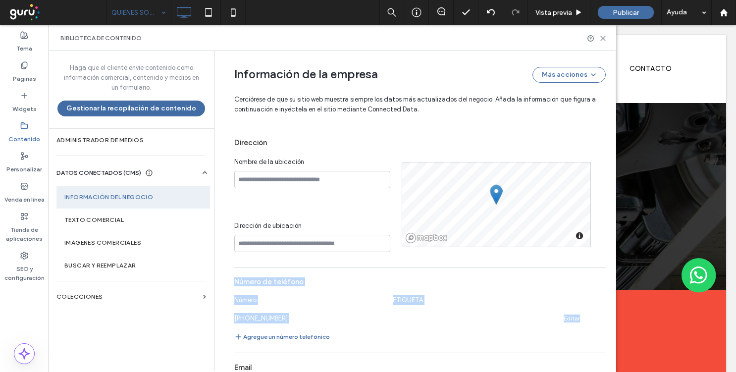
click at [600, 317] on use at bounding box center [602, 317] width 4 height 4
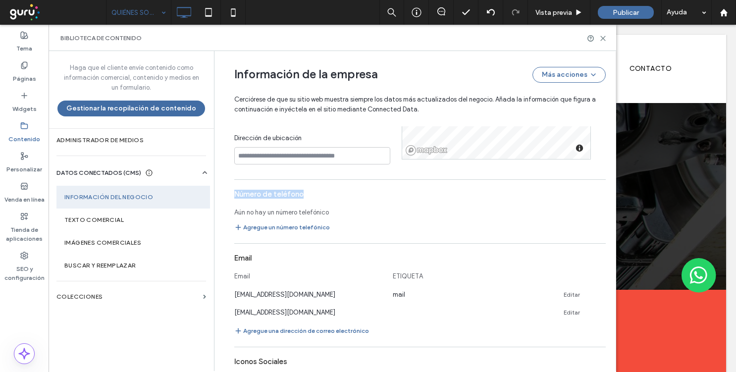
scroll to position [362, 0]
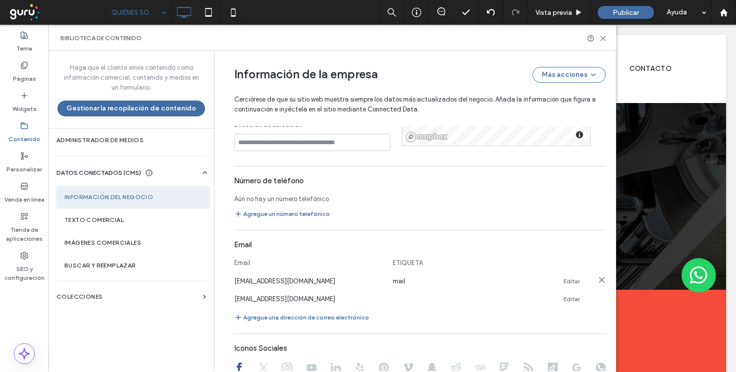
click at [599, 282] on icon at bounding box center [602, 280] width 8 height 8
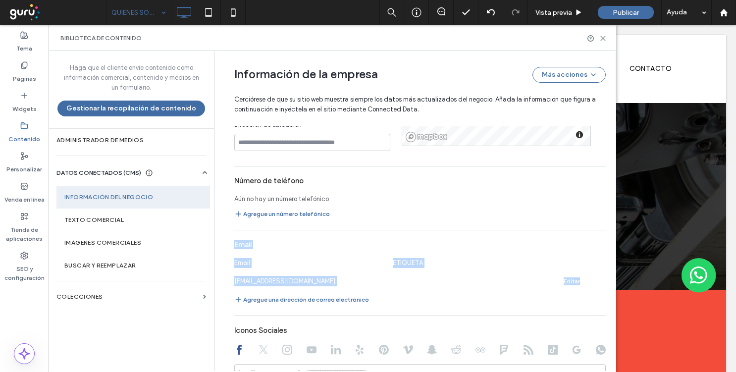
click at [599, 282] on icon at bounding box center [602, 280] width 8 height 8
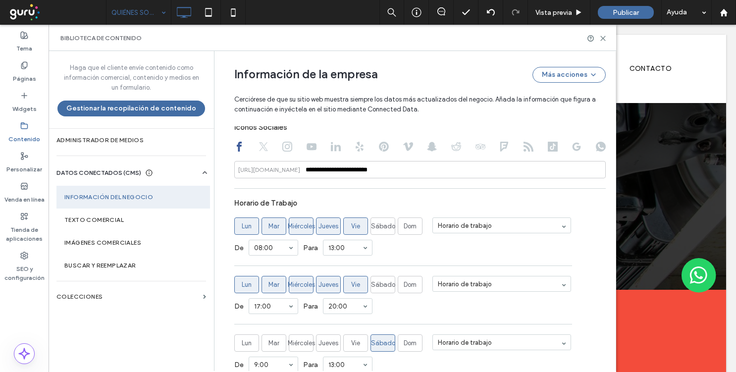
scroll to position [553, 0]
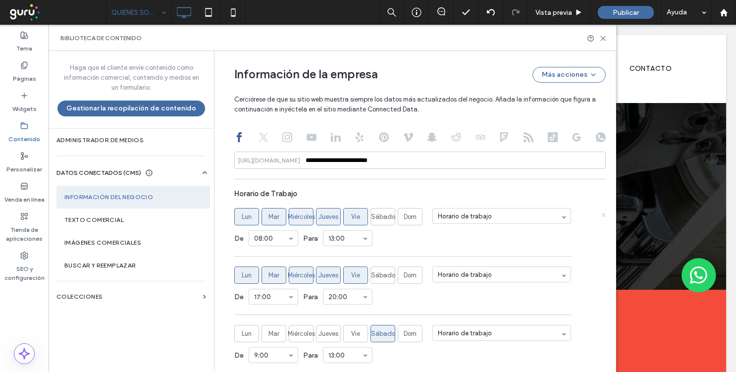
click at [601, 216] on icon at bounding box center [603, 214] width 5 height 5
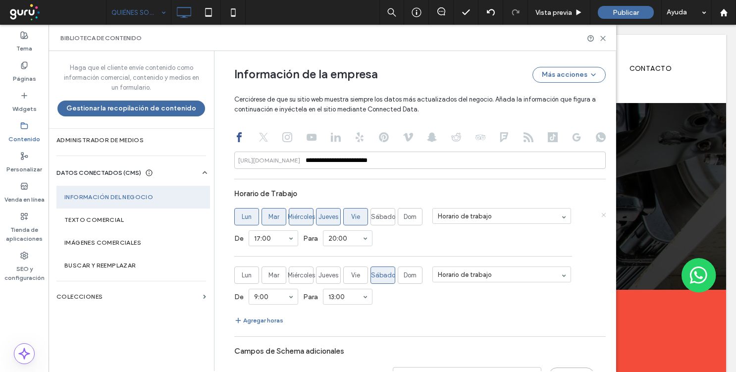
click at [601, 216] on icon at bounding box center [603, 214] width 5 height 5
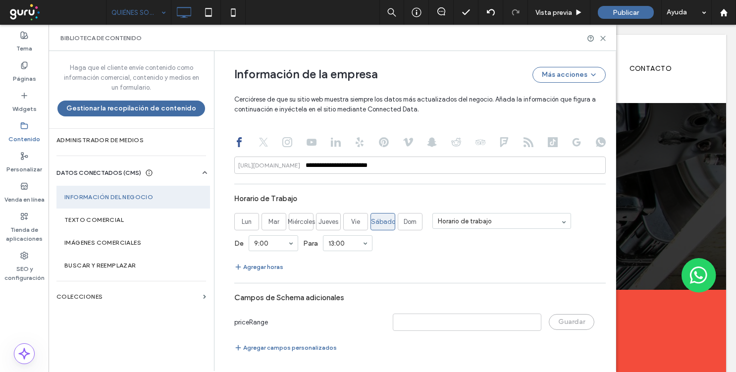
click at [599, 216] on section "Lun Mar Miércoles Jueves Vie Sábado [PERSON_NAME] de trabajo" at bounding box center [420, 221] width 372 height 17
click at [601, 218] on icon at bounding box center [603, 219] width 5 height 5
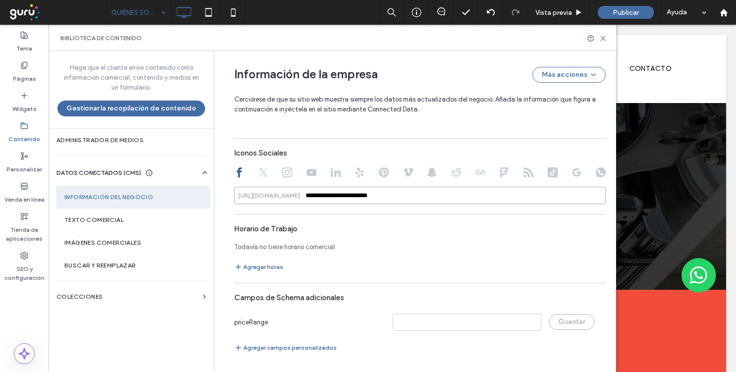
click at [515, 195] on input "**********" at bounding box center [420, 195] width 372 height 17
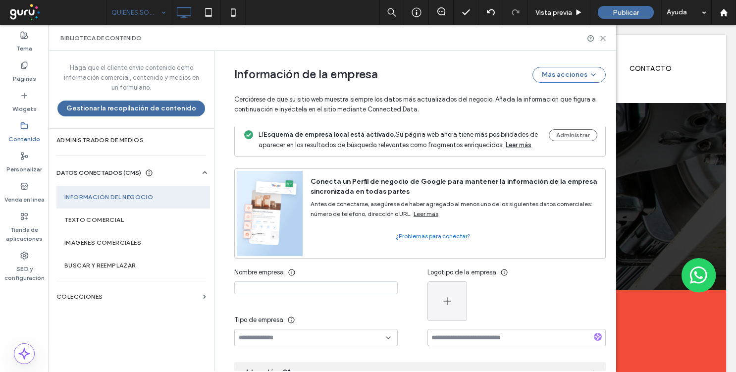
scroll to position [0, 0]
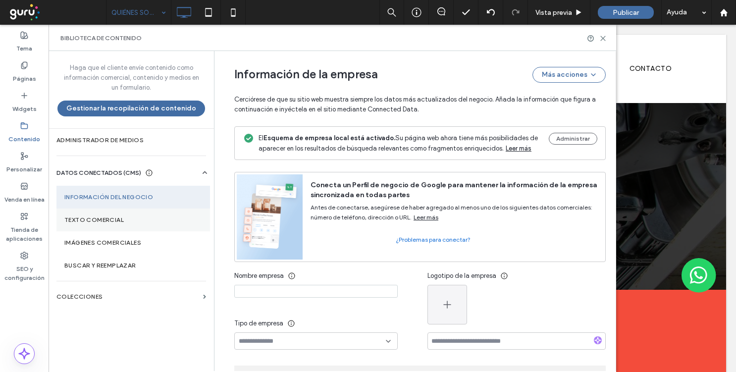
click at [171, 222] on label "Texto comercial" at bounding box center [133, 220] width 138 height 7
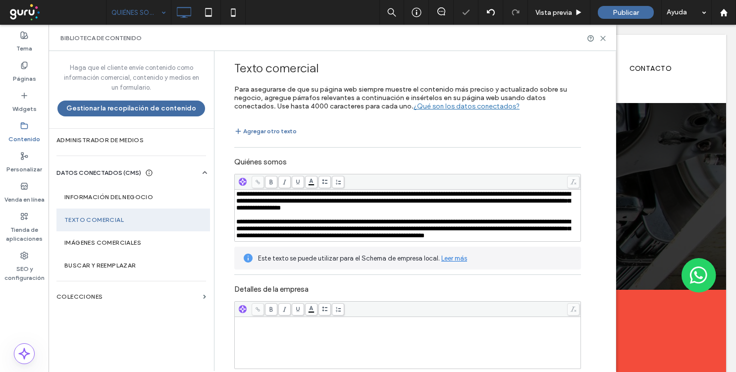
click at [398, 219] on div "Rich Text Editor" at bounding box center [407, 215] width 343 height 7
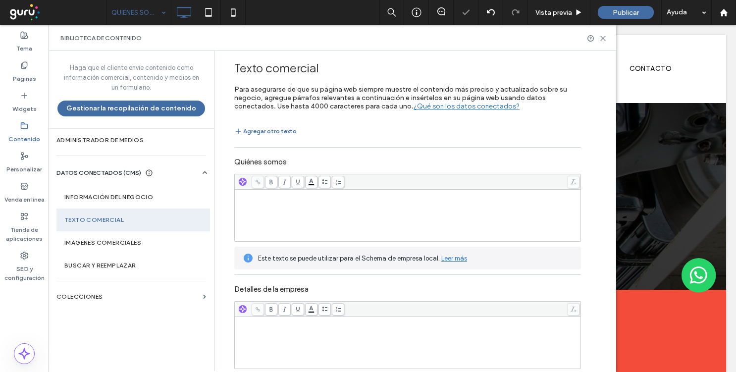
scroll to position [144, 0]
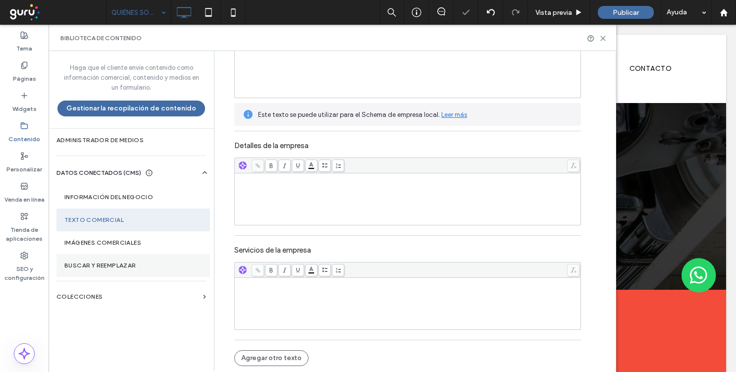
click at [173, 256] on section "Buscar y reemplazar" at bounding box center [133, 265] width 154 height 23
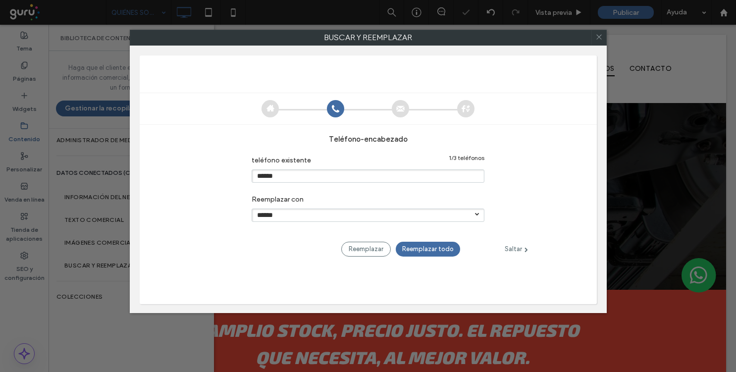
click at [169, 239] on div "teléfono - encabezado Teléfono existente 1 / 3 teléfonos ****** Reemplazar con …" at bounding box center [368, 196] width 457 height 142
click at [598, 37] on icon at bounding box center [599, 37] width 14 height 14
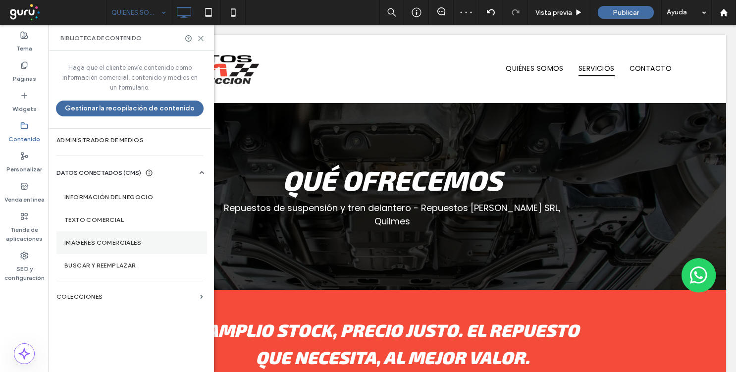
click at [135, 241] on label "Imágenes comerciales" at bounding box center [131, 242] width 135 height 7
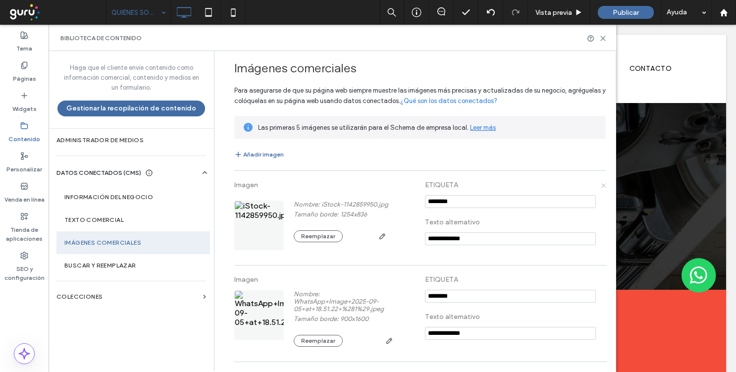
click at [602, 186] on use at bounding box center [604, 185] width 4 height 4
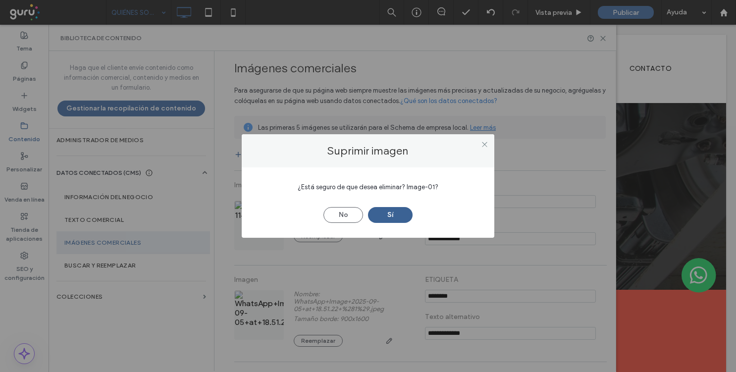
click at [403, 218] on button "Sí" at bounding box center [390, 215] width 45 height 16
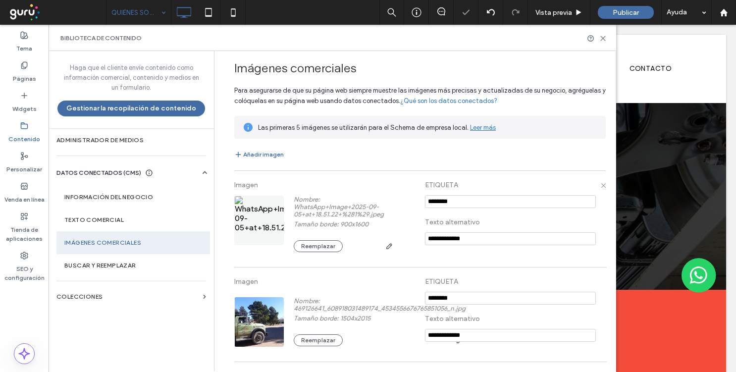
click at [599, 188] on div "**********" at bounding box center [420, 219] width 372 height 86
click at [601, 185] on icon at bounding box center [603, 184] width 5 height 5
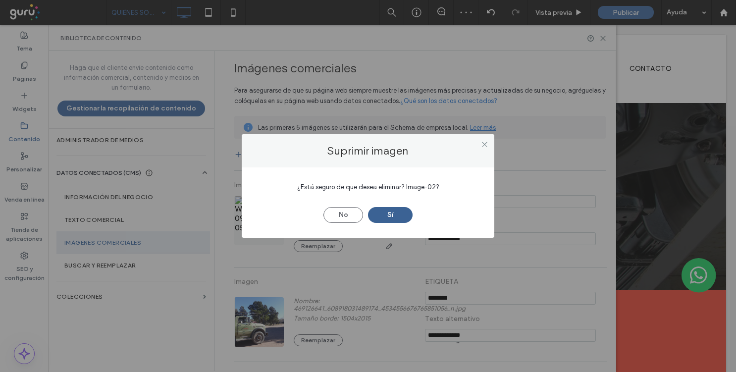
click at [393, 218] on button "Sí" at bounding box center [390, 215] width 45 height 16
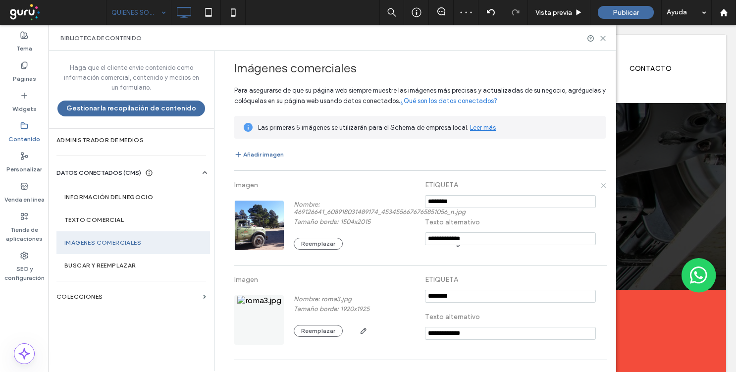
click at [604, 186] on icon at bounding box center [603, 184] width 5 height 5
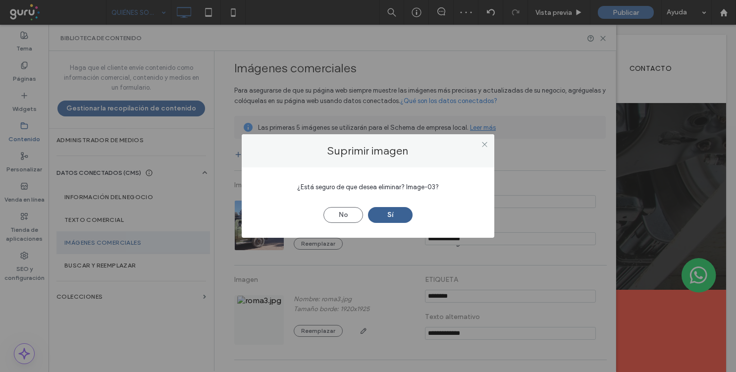
click at [411, 211] on button "Sí" at bounding box center [390, 215] width 45 height 16
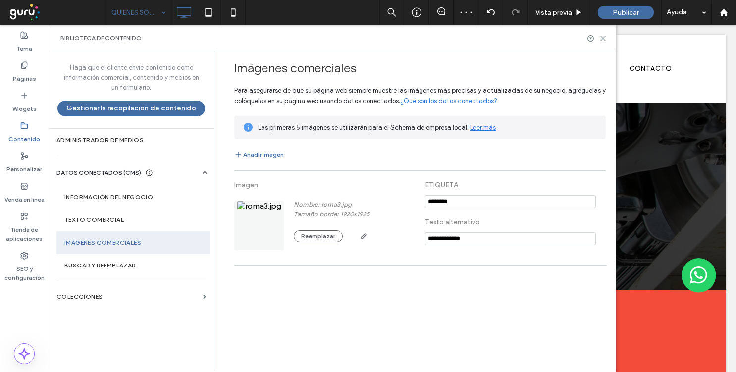
click at [608, 185] on div "**********" at bounding box center [418, 210] width 396 height 319
click at [603, 185] on icon at bounding box center [603, 184] width 5 height 5
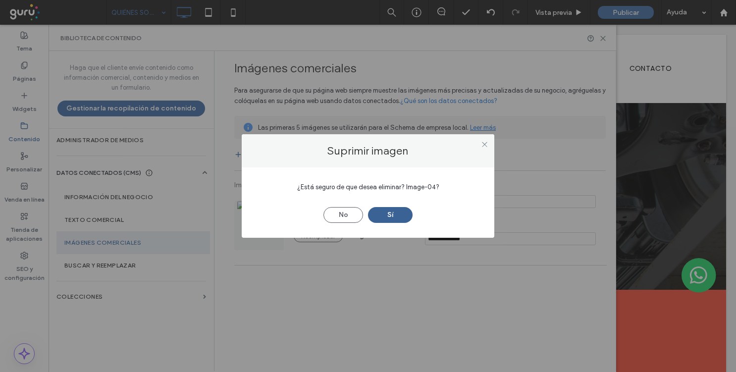
click at [403, 215] on button "Sí" at bounding box center [390, 215] width 45 height 16
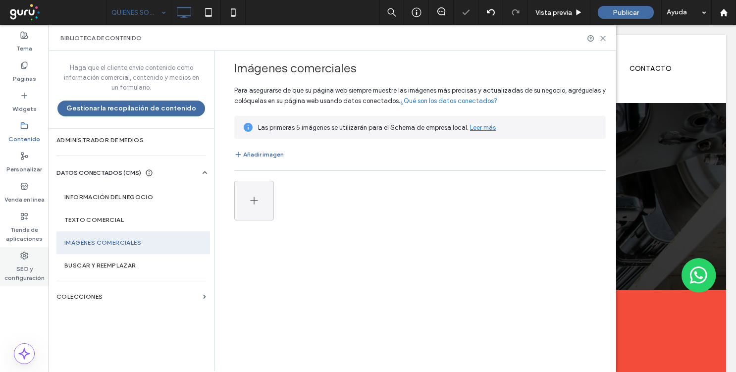
click at [23, 272] on label "SEO y configuración" at bounding box center [24, 271] width 49 height 23
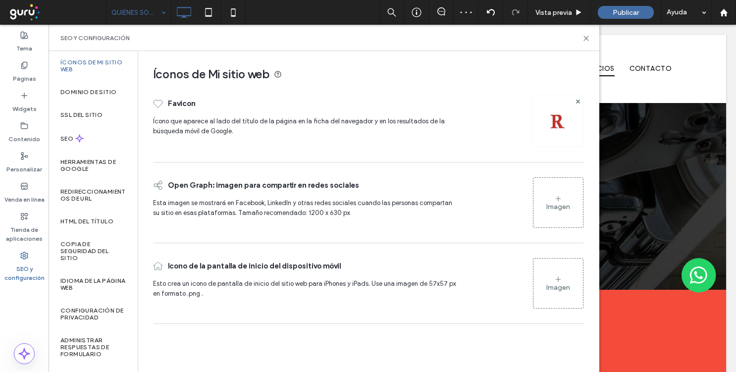
click at [552, 124] on img at bounding box center [558, 121] width 16 height 16
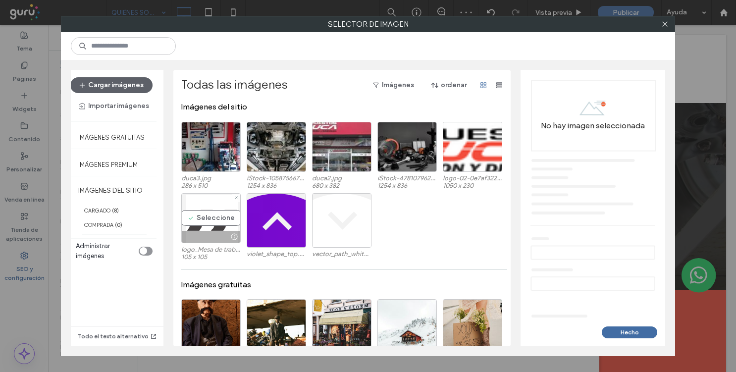
click at [191, 225] on div "Seleccione" at bounding box center [210, 218] width 59 height 50
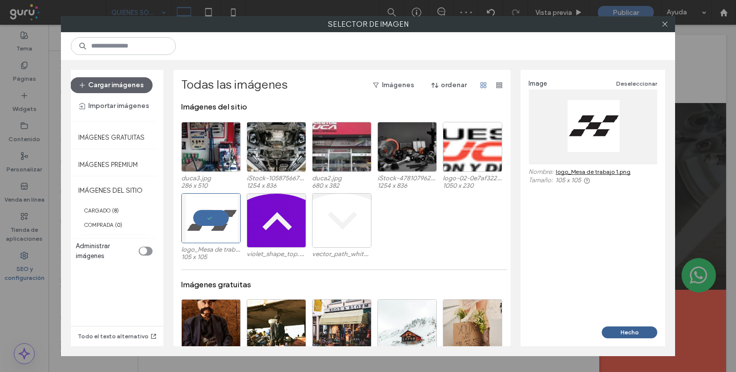
click at [636, 327] on button "Hecho" at bounding box center [629, 333] width 55 height 12
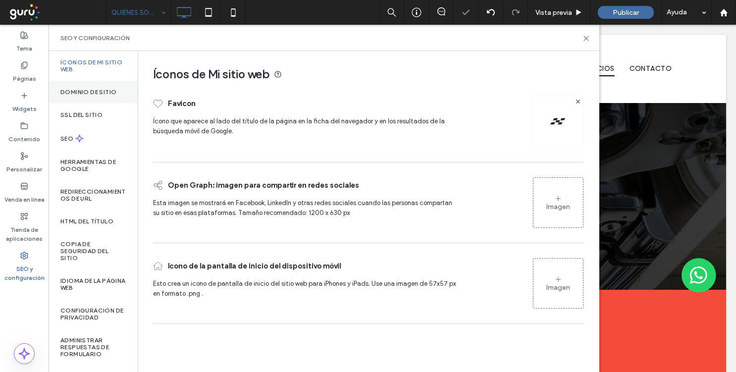
click at [98, 89] on label "Dominio de sitio" at bounding box center [88, 92] width 56 height 7
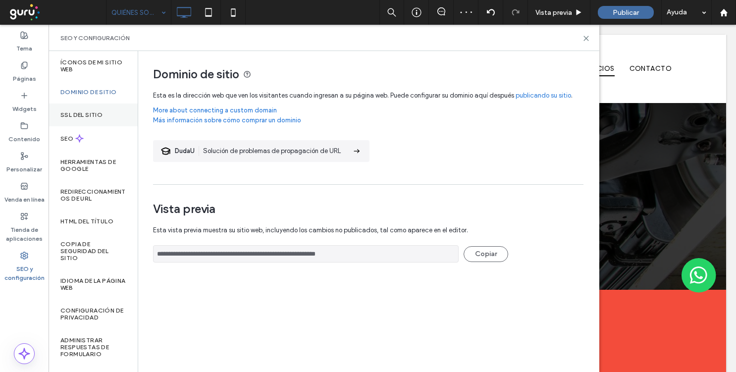
click at [95, 107] on div "SSL del sitio" at bounding box center [93, 115] width 89 height 23
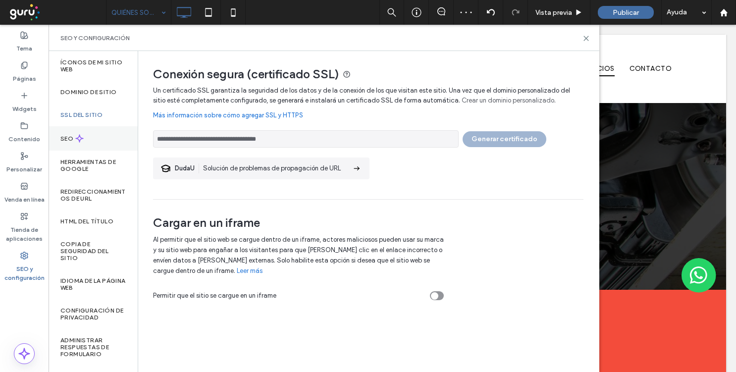
click at [90, 134] on div "SEO" at bounding box center [93, 138] width 89 height 24
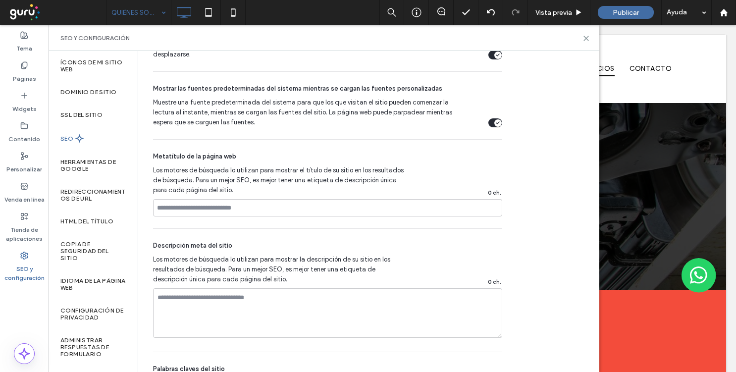
scroll to position [694, 0]
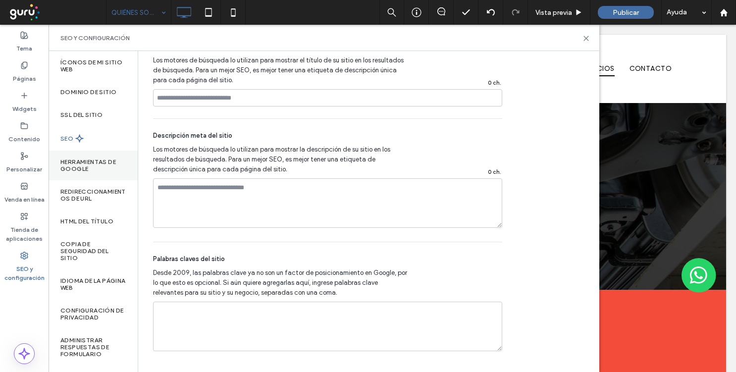
click at [61, 160] on label "Herramientas de Google" at bounding box center [92, 166] width 65 height 14
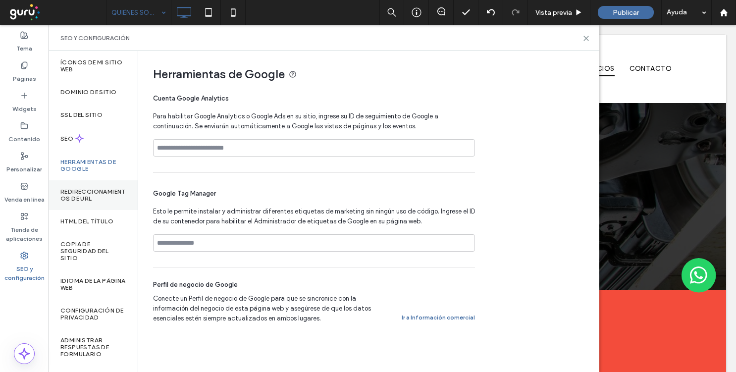
click at [78, 185] on div "Redireccionamientos de URL" at bounding box center [93, 195] width 89 height 30
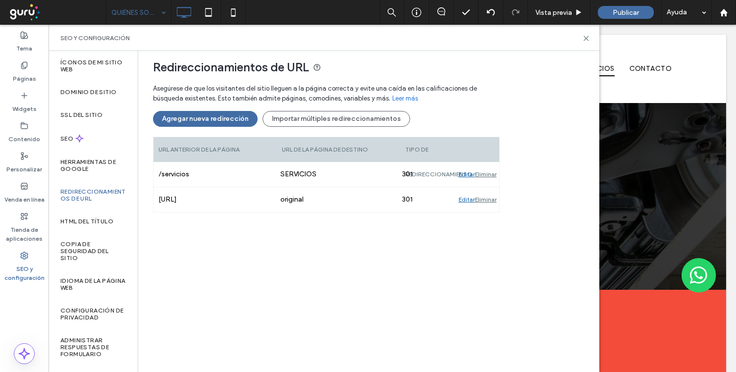
scroll to position [94, 0]
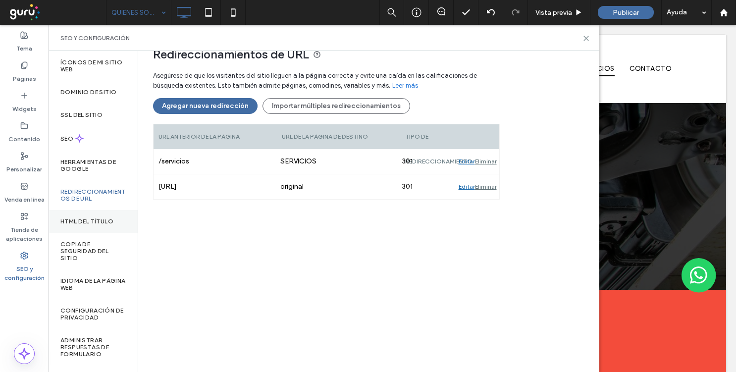
click at [80, 223] on label "HTML del título" at bounding box center [86, 221] width 53 height 7
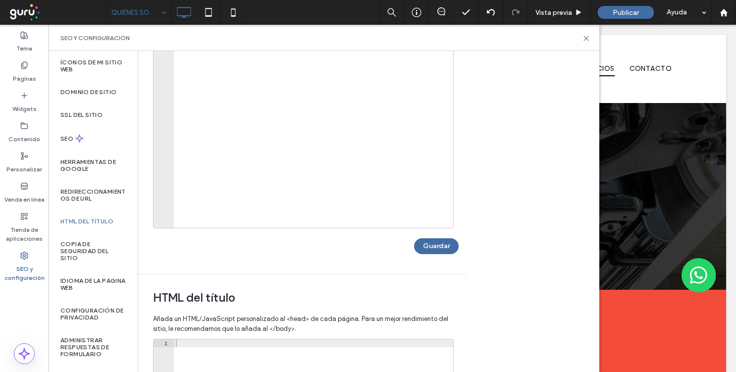
scroll to position [176, 0]
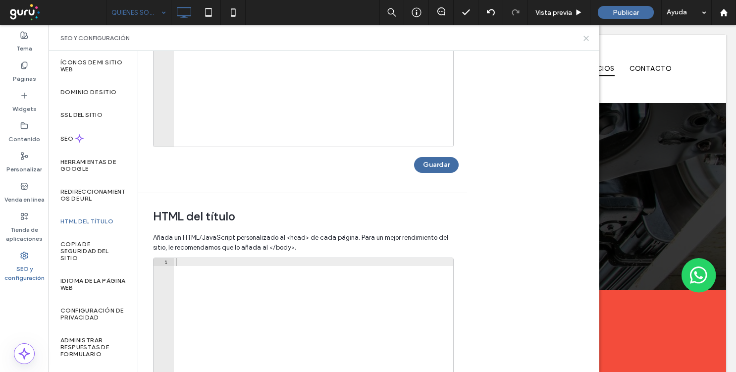
click at [587, 39] on icon at bounding box center [586, 38] width 7 height 7
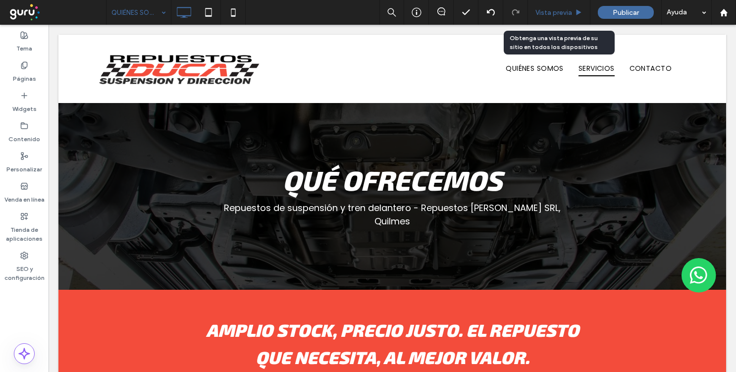
click at [572, 19] on div "Vista previa" at bounding box center [559, 12] width 62 height 25
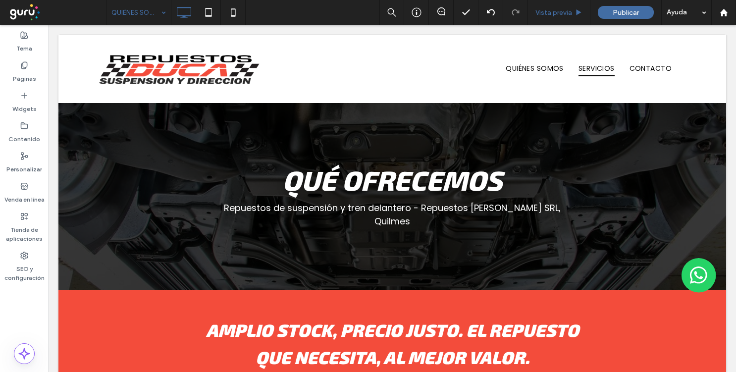
click at [573, 23] on div "Vista previa" at bounding box center [559, 12] width 62 height 25
click at [20, 67] on icon at bounding box center [24, 65] width 8 height 8
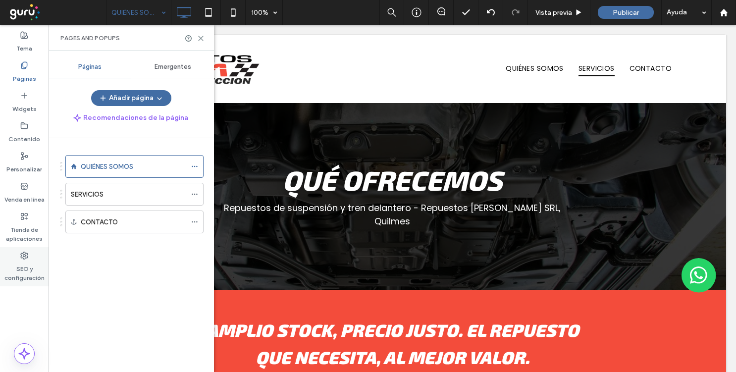
click at [22, 271] on label "SEO y configuración" at bounding box center [24, 271] width 49 height 23
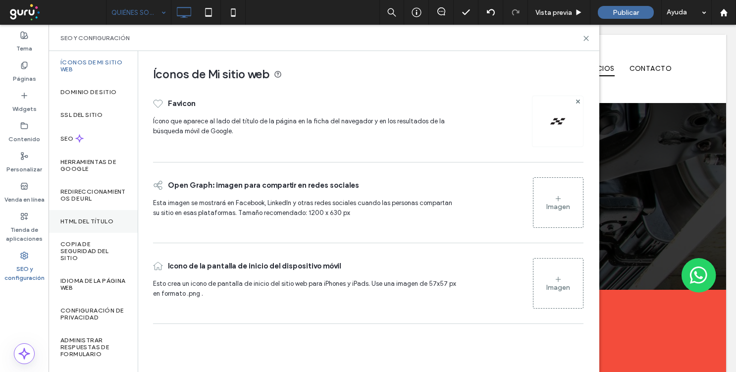
click at [109, 216] on div "HTML del título" at bounding box center [93, 221] width 89 height 23
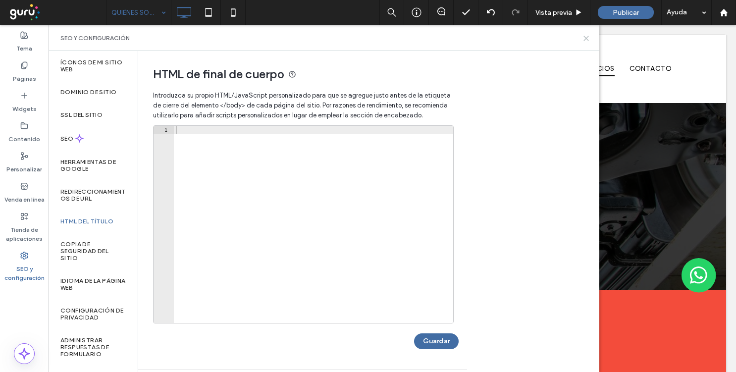
click at [588, 39] on icon at bounding box center [586, 38] width 7 height 7
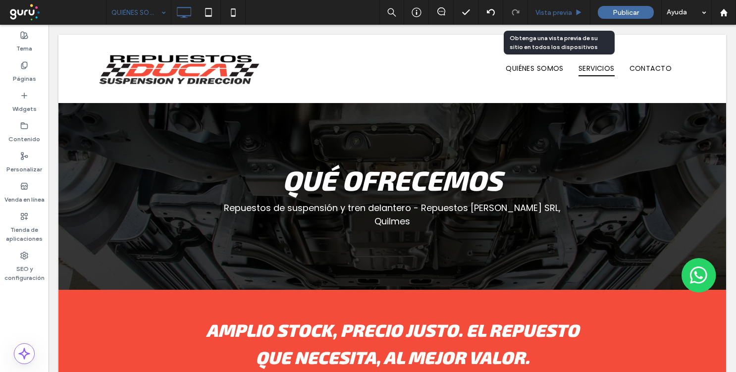
click at [567, 12] on span "Vista previa" at bounding box center [554, 12] width 37 height 8
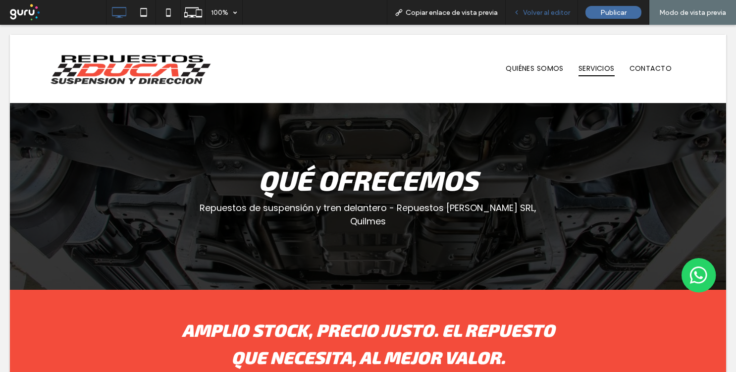
click at [548, 14] on span "Volver al editor" at bounding box center [546, 12] width 47 height 8
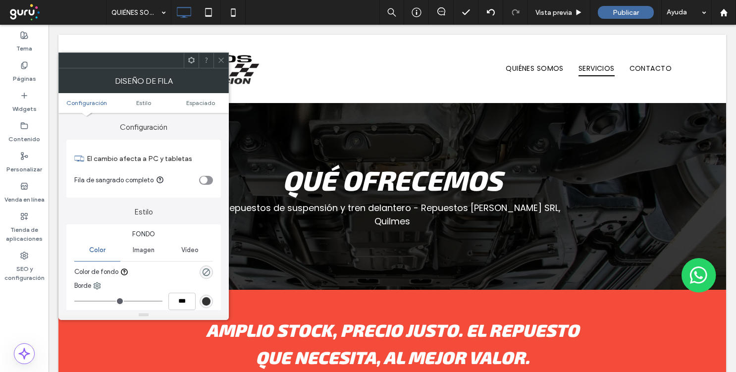
click at [211, 182] on div "toggle" at bounding box center [206, 180] width 14 height 9
click at [213, 105] on span "Espaciado" at bounding box center [200, 102] width 29 height 7
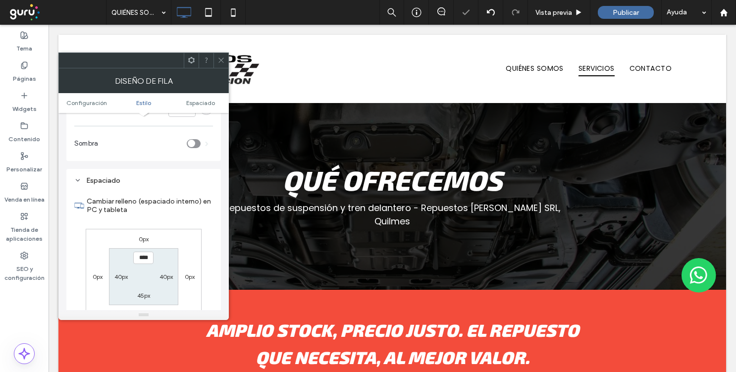
scroll to position [242, 0]
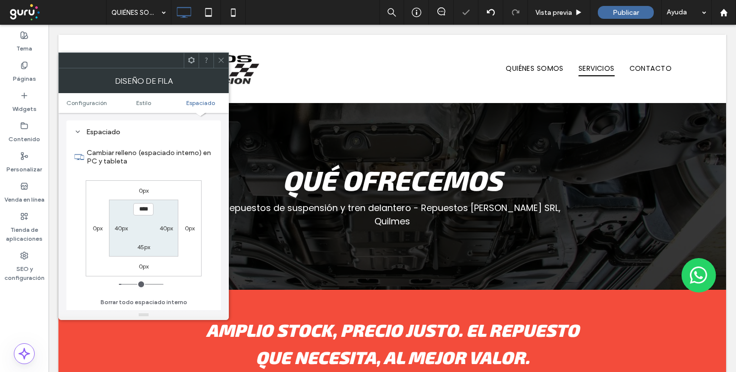
click at [121, 228] on label "40px" at bounding box center [120, 227] width 13 height 7
type input "**"
type input "****"
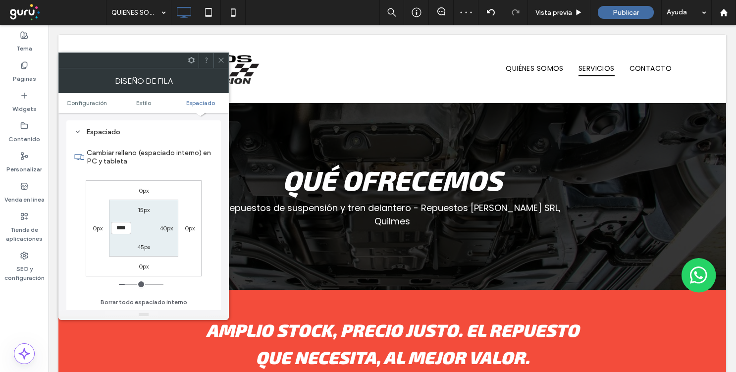
click at [164, 230] on label "40px" at bounding box center [166, 227] width 13 height 7
type input "**"
type input "****"
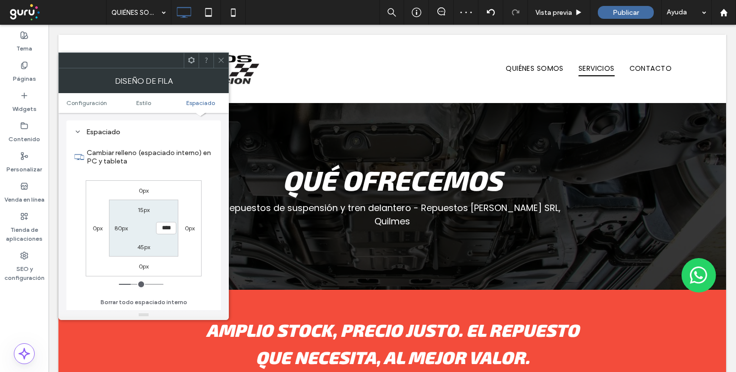
click at [146, 210] on label "15px" at bounding box center [144, 209] width 12 height 7
type input "**"
click at [222, 67] on span at bounding box center [221, 60] width 7 height 15
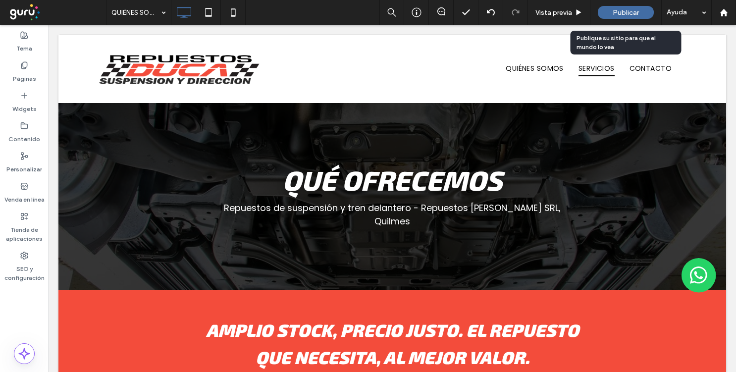
click at [622, 14] on span "Publicar" at bounding box center [626, 12] width 26 height 8
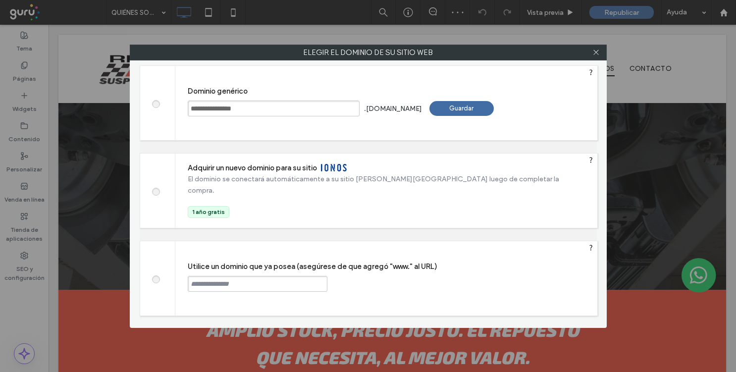
click at [474, 114] on div "Guardar" at bounding box center [462, 108] width 64 height 15
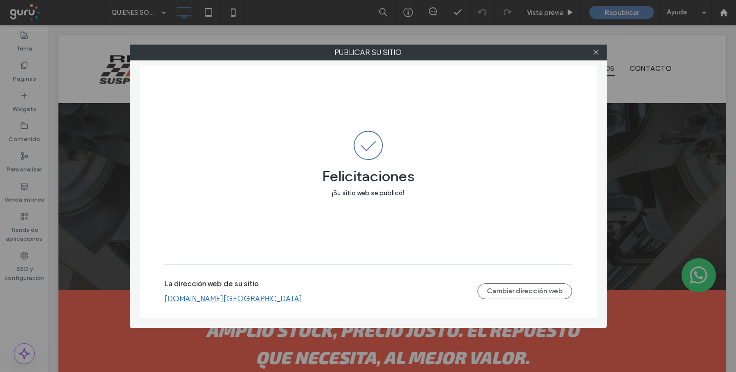
click at [241, 300] on link "[DOMAIN_NAME][GEOGRAPHIC_DATA]" at bounding box center [234, 298] width 138 height 9
click at [595, 53] on icon at bounding box center [596, 52] width 7 height 7
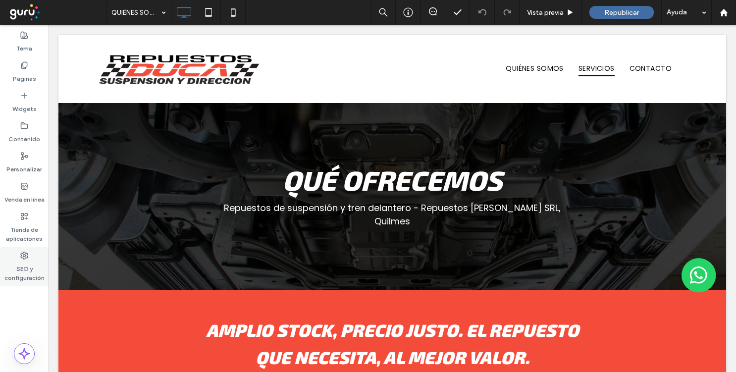
click at [34, 268] on label "SEO y configuración" at bounding box center [24, 271] width 49 height 23
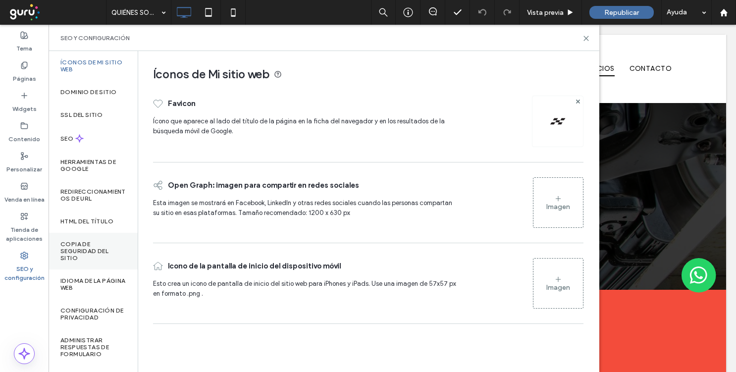
click at [93, 240] on div "Copia de seguridad del sitio" at bounding box center [93, 251] width 89 height 37
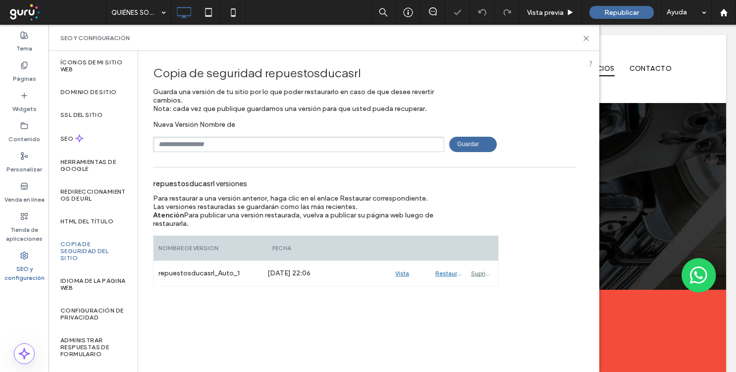
click at [216, 143] on input "text" at bounding box center [298, 144] width 291 height 15
type input "**********"
click at [474, 153] on div "**********" at bounding box center [364, 168] width 453 height 235
click at [475, 151] on span "Guardar" at bounding box center [473, 144] width 48 height 15
click at [588, 35] on icon at bounding box center [586, 38] width 7 height 7
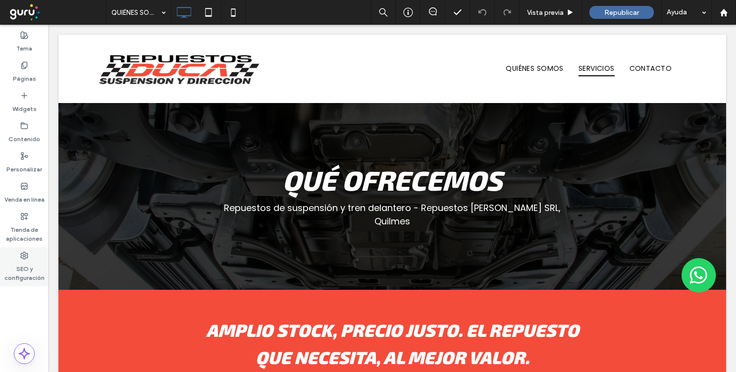
click at [15, 278] on label "SEO y configuración" at bounding box center [24, 271] width 49 height 23
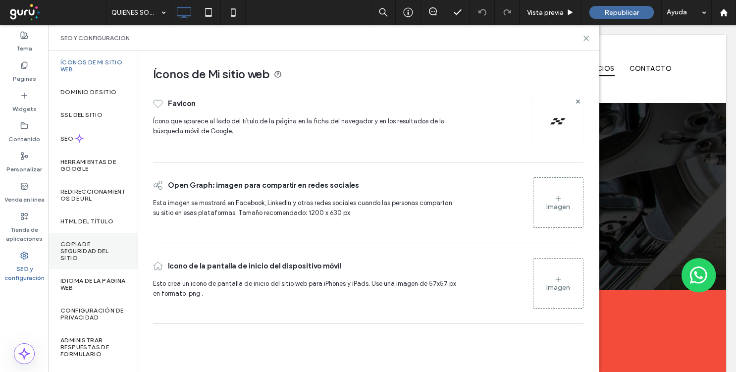
click at [94, 249] on label "Copia de seguridad del sitio" at bounding box center [92, 251] width 65 height 21
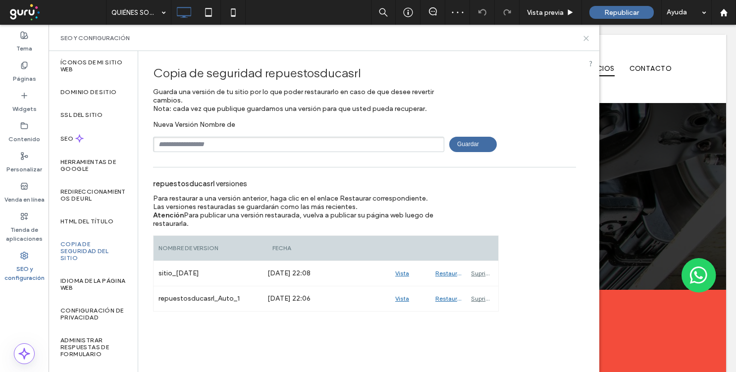
click at [584, 39] on use at bounding box center [586, 38] width 4 height 4
